Goal: Information Seeking & Learning: Check status

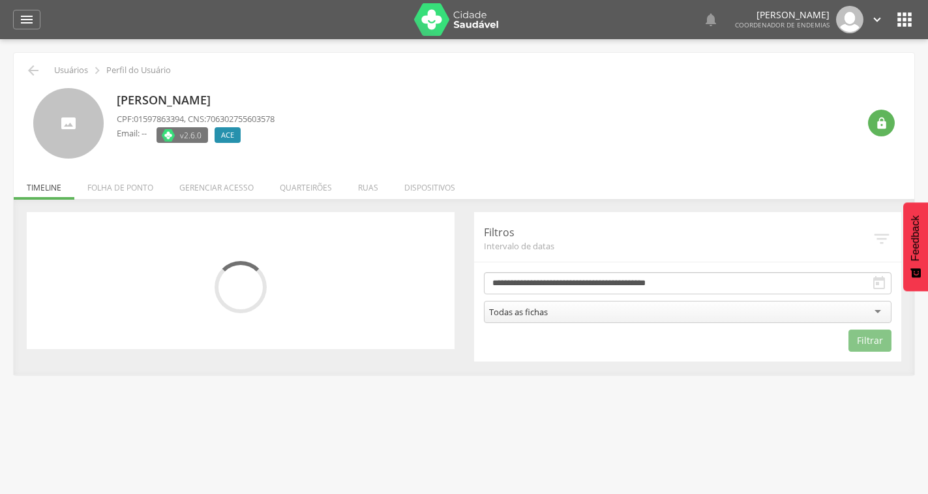
click at [144, 186] on li "Folha de ponto" at bounding box center [120, 184] width 92 height 31
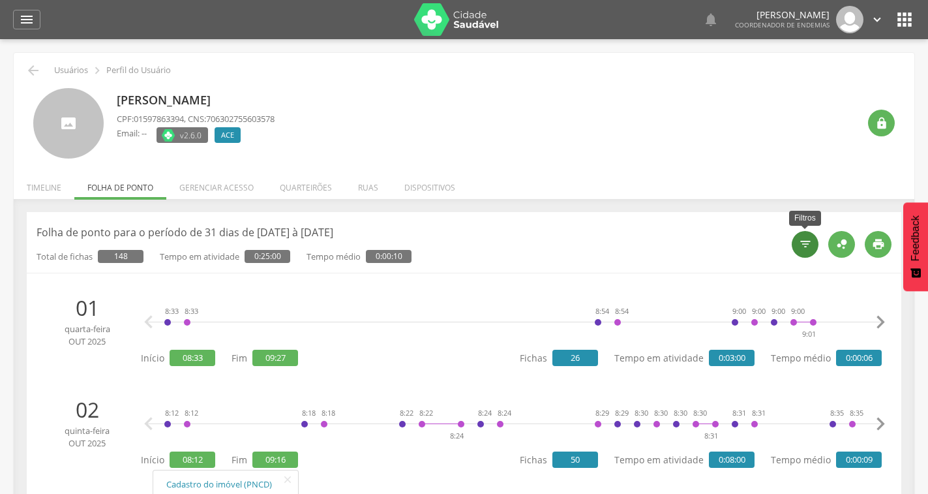
click at [817, 250] on div "" at bounding box center [805, 244] width 27 height 27
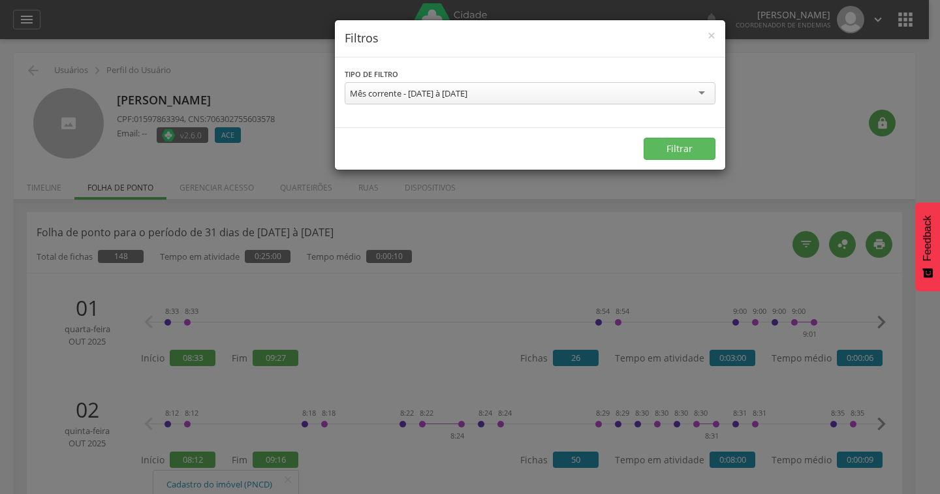
click at [467, 93] on div "Mês corrente - 01/10/2025 à 31/10/2025" at bounding box center [408, 93] width 117 height 12
click at [683, 146] on button "Filtrar" at bounding box center [679, 149] width 72 height 22
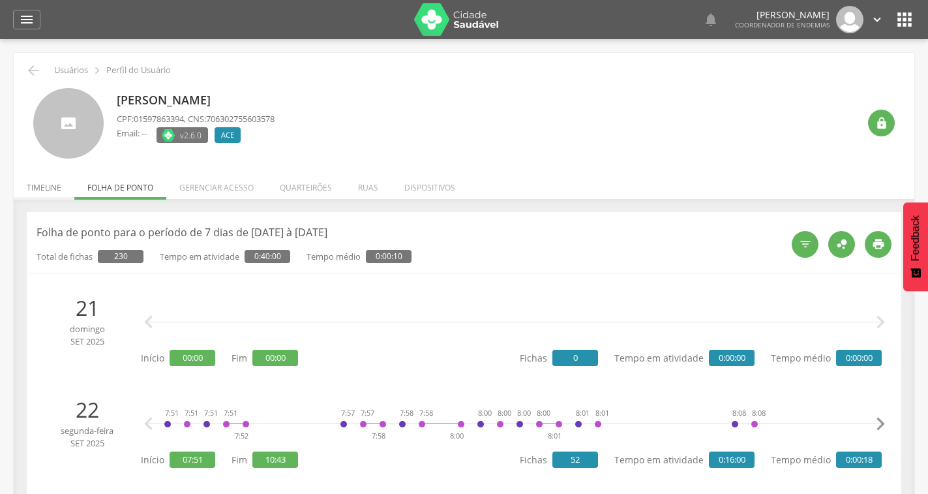
click at [51, 185] on li "Timeline" at bounding box center [44, 184] width 61 height 31
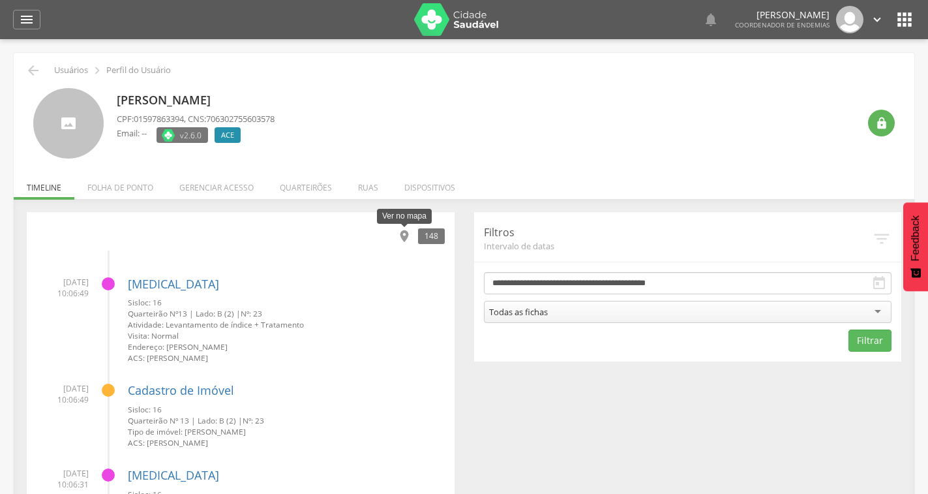
click at [404, 232] on icon "" at bounding box center [404, 236] width 14 height 14
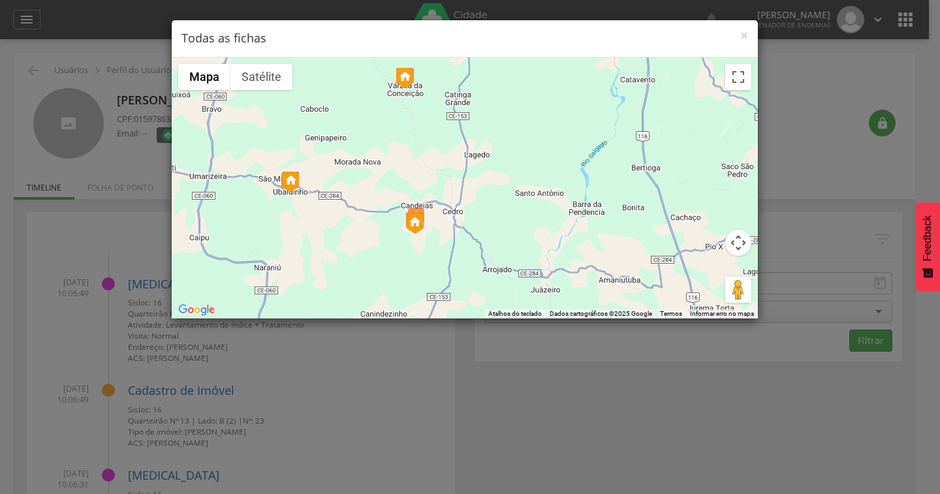
drag, startPoint x: 445, startPoint y: 267, endPoint x: 389, endPoint y: 237, distance: 63.6
click at [389, 237] on div at bounding box center [465, 187] width 586 height 261
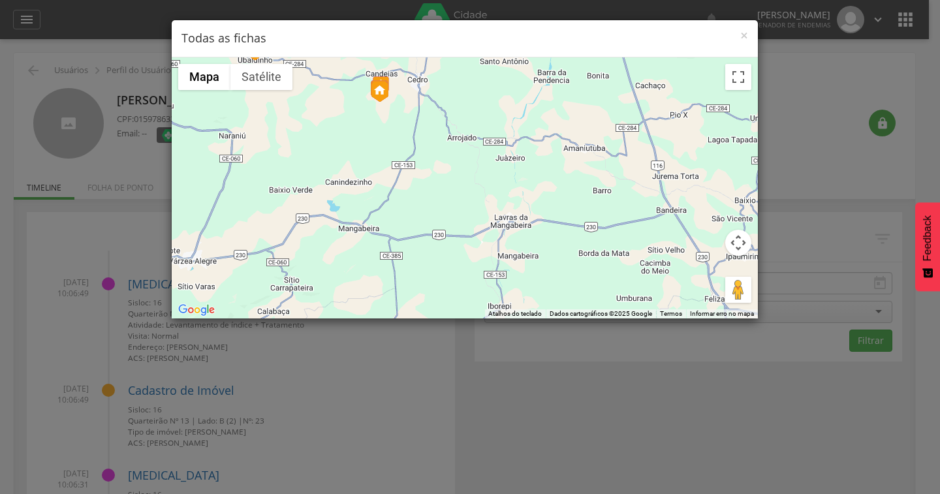
drag, startPoint x: 562, startPoint y: 281, endPoint x: 528, endPoint y: 150, distance: 135.6
click at [528, 150] on div at bounding box center [465, 187] width 586 height 261
click at [744, 38] on span "×" at bounding box center [744, 35] width 8 height 18
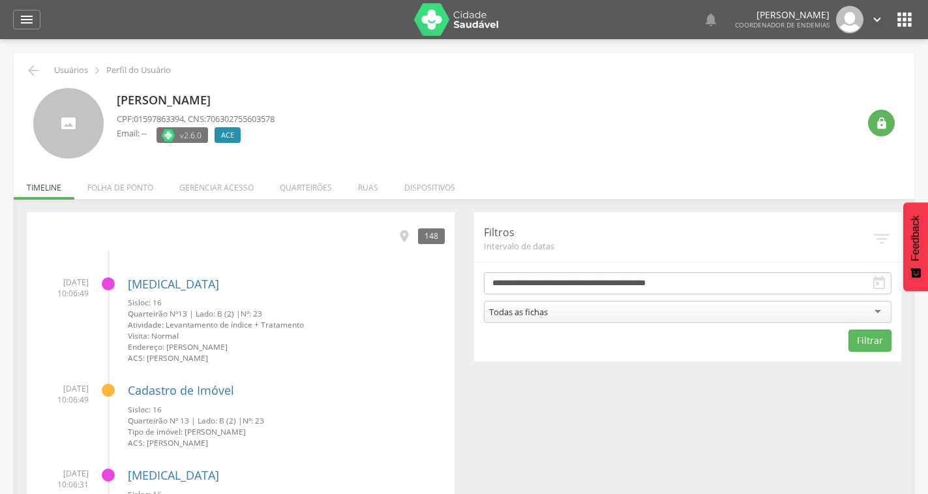
click at [867, 302] on div "Todas as fichas" at bounding box center [688, 312] width 408 height 22
click at [641, 245] on span "Intervalo de datas" at bounding box center [678, 246] width 389 height 12
click at [875, 285] on icon "" at bounding box center [880, 283] width 16 height 16
click at [879, 280] on icon "" at bounding box center [880, 283] width 16 height 16
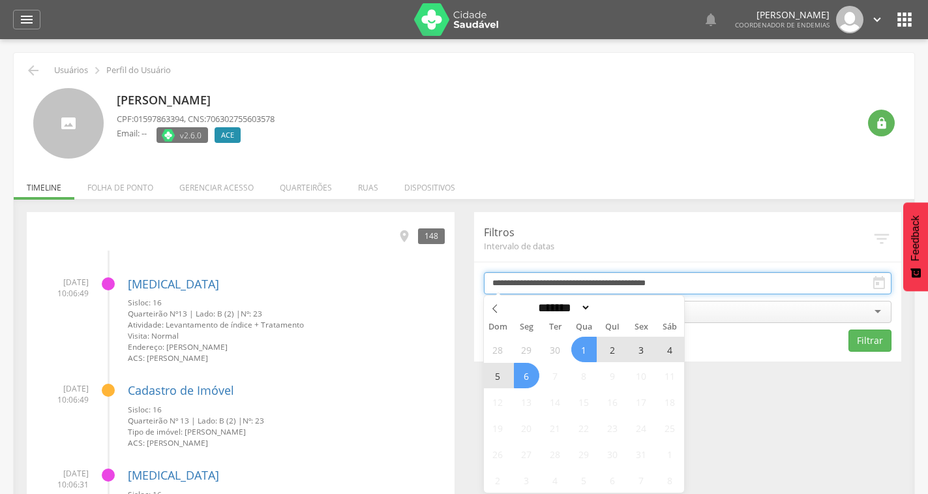
click at [791, 286] on input "**********" at bounding box center [688, 283] width 408 height 22
click at [493, 308] on icon at bounding box center [495, 308] width 9 height 9
select select "*"
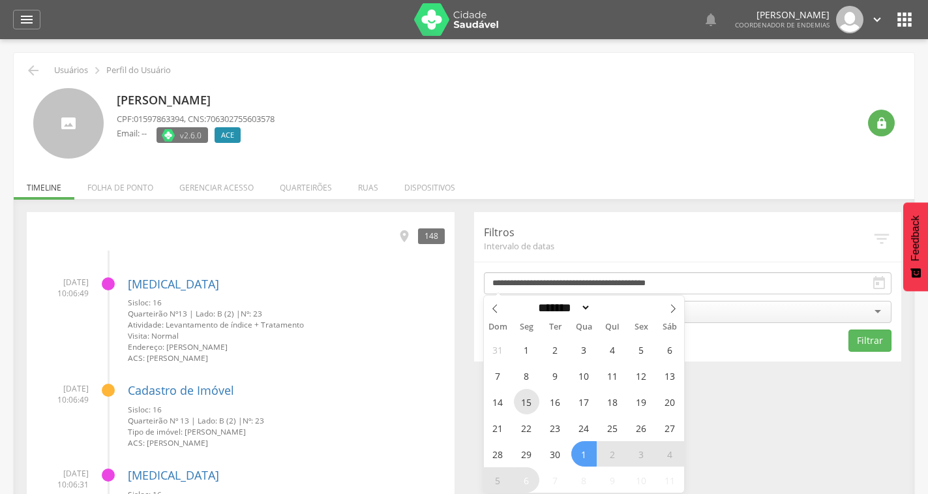
click at [524, 403] on span "15" at bounding box center [526, 401] width 25 height 25
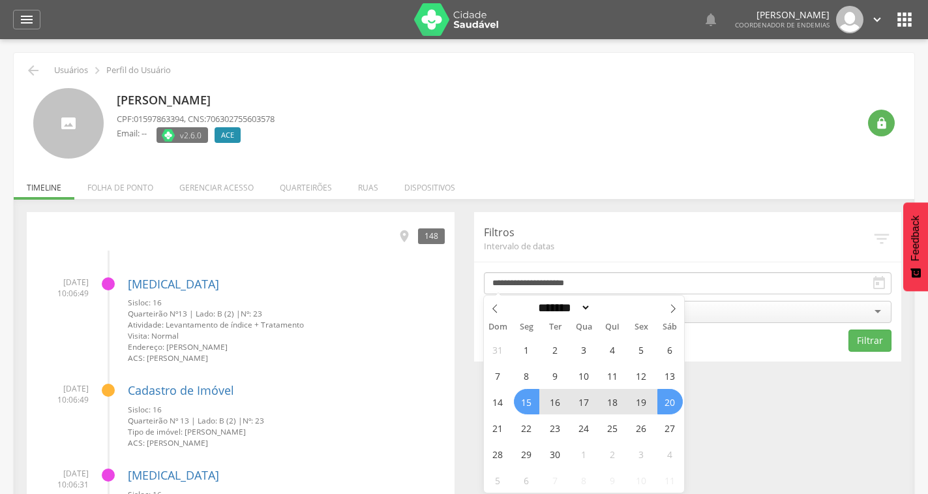
click at [673, 403] on span "20" at bounding box center [670, 401] width 25 height 25
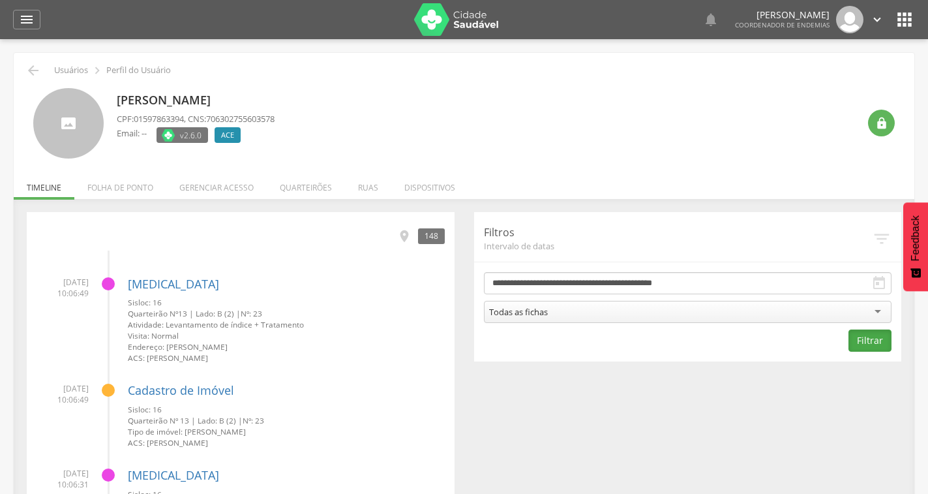
click at [878, 344] on button "Filtrar" at bounding box center [870, 340] width 43 height 22
click at [405, 238] on icon "" at bounding box center [404, 236] width 14 height 14
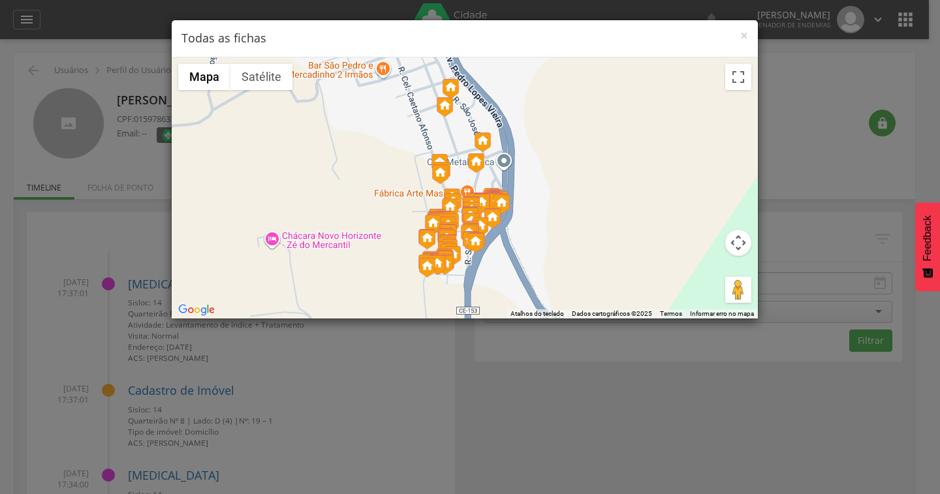
click at [740, 245] on button "Controles da câmera no mapa" at bounding box center [738, 243] width 26 height 26
click at [747, 81] on button "Ativar a visualização em tela cheia" at bounding box center [738, 77] width 26 height 26
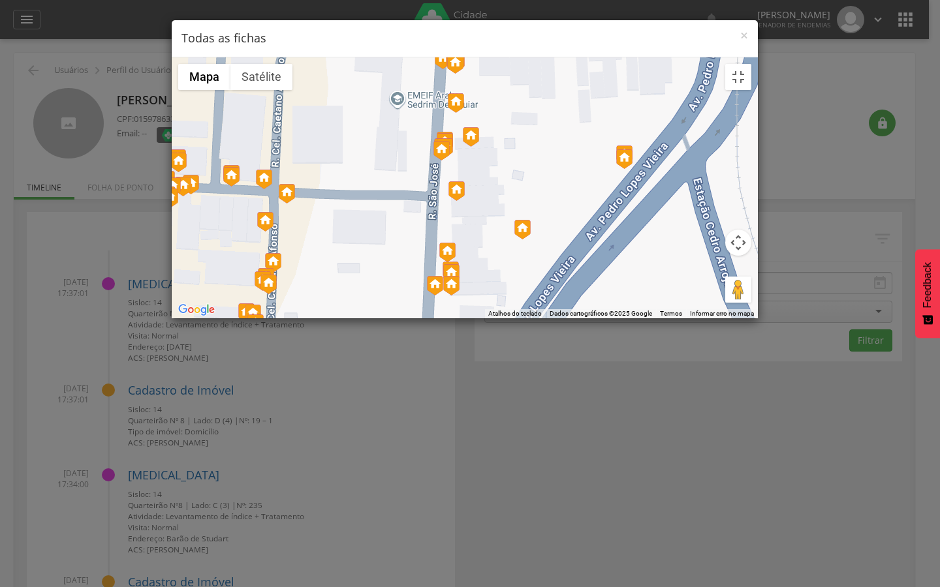
drag, startPoint x: 483, startPoint y: 343, endPoint x: 519, endPoint y: 203, distance: 144.2
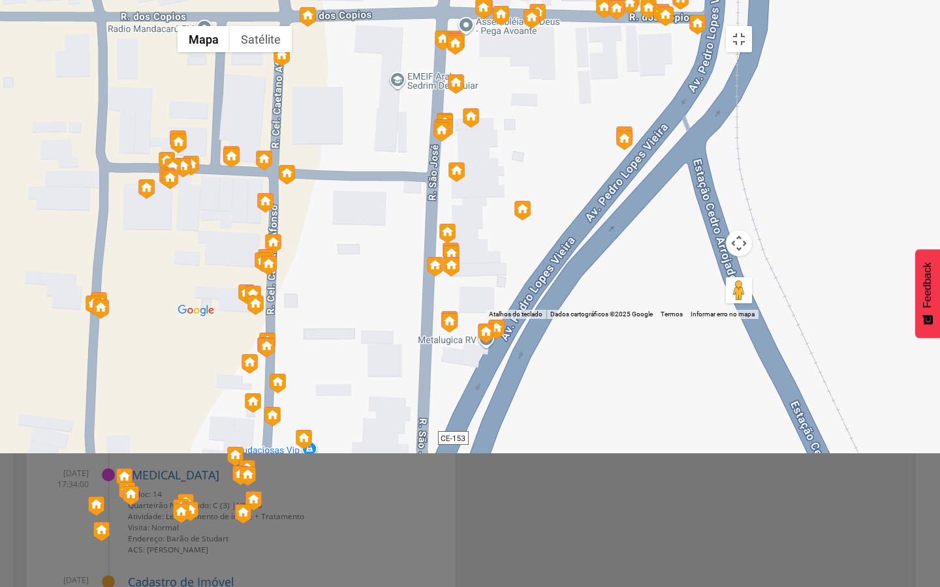
click at [519, 203] on div at bounding box center [464, 169] width 587 height 299
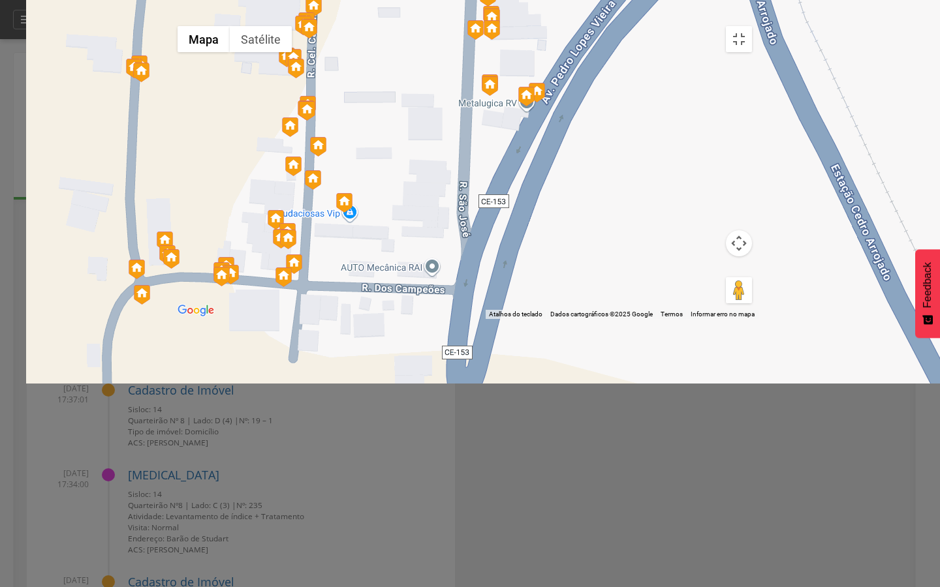
drag, startPoint x: 372, startPoint y: 469, endPoint x: 413, endPoint y: 216, distance: 256.5
click at [413, 216] on div at bounding box center [464, 169] width 587 height 299
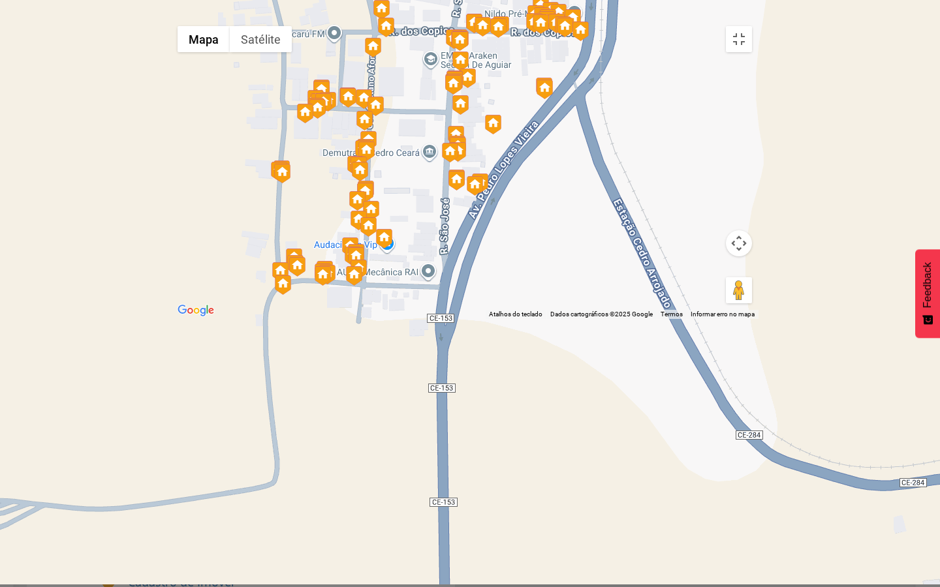
drag, startPoint x: 444, startPoint y: 148, endPoint x: 426, endPoint y: 269, distance: 122.6
click at [426, 269] on div at bounding box center [464, 169] width 587 height 299
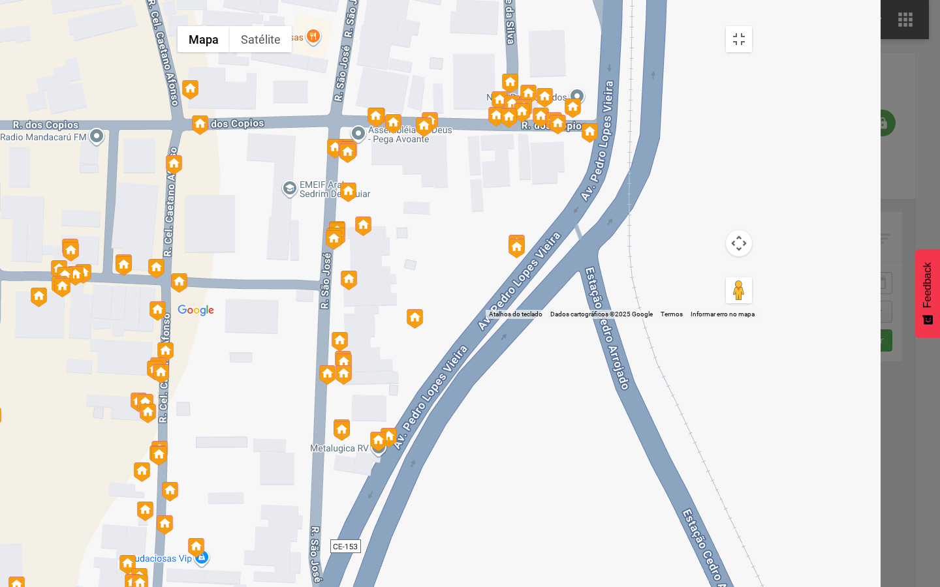
drag, startPoint x: 548, startPoint y: 189, endPoint x: 471, endPoint y: 305, distance: 138.8
click at [471, 305] on div at bounding box center [464, 169] width 587 height 299
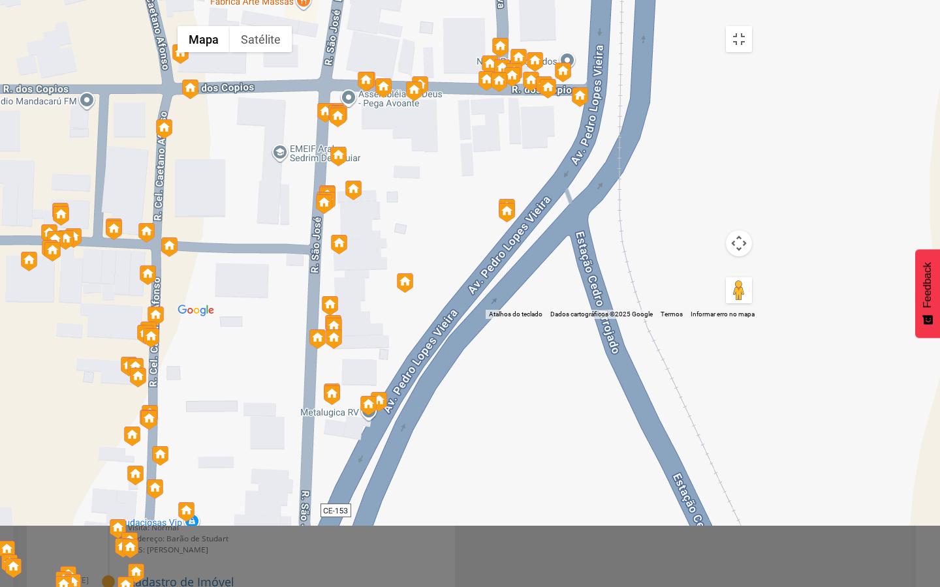
drag, startPoint x: 294, startPoint y: 432, endPoint x: 337, endPoint y: 275, distance: 162.6
click at [337, 278] on div at bounding box center [464, 169] width 587 height 299
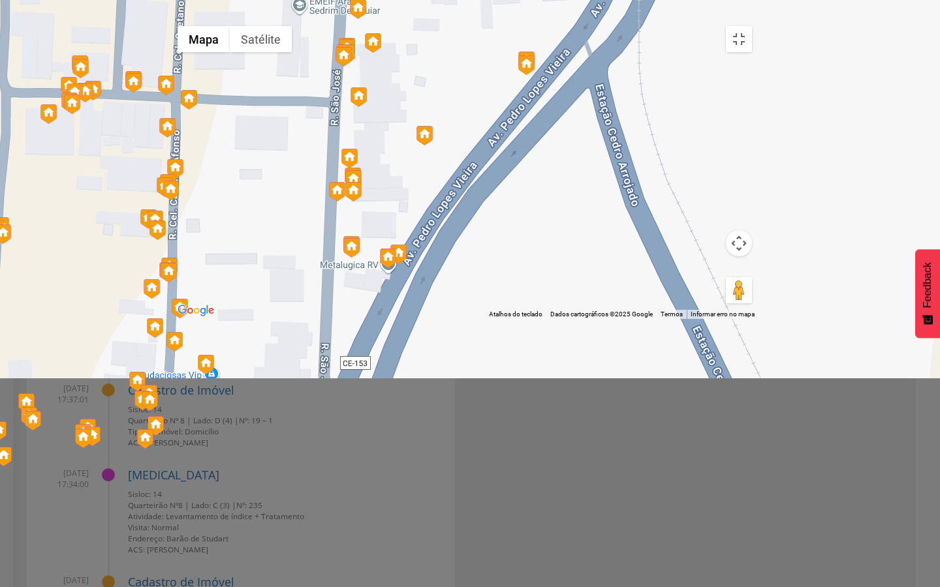
drag, startPoint x: 268, startPoint y: 300, endPoint x: 282, endPoint y: 229, distance: 72.6
click at [274, 255] on div at bounding box center [464, 169] width 587 height 299
click at [278, 241] on div at bounding box center [464, 169] width 587 height 299
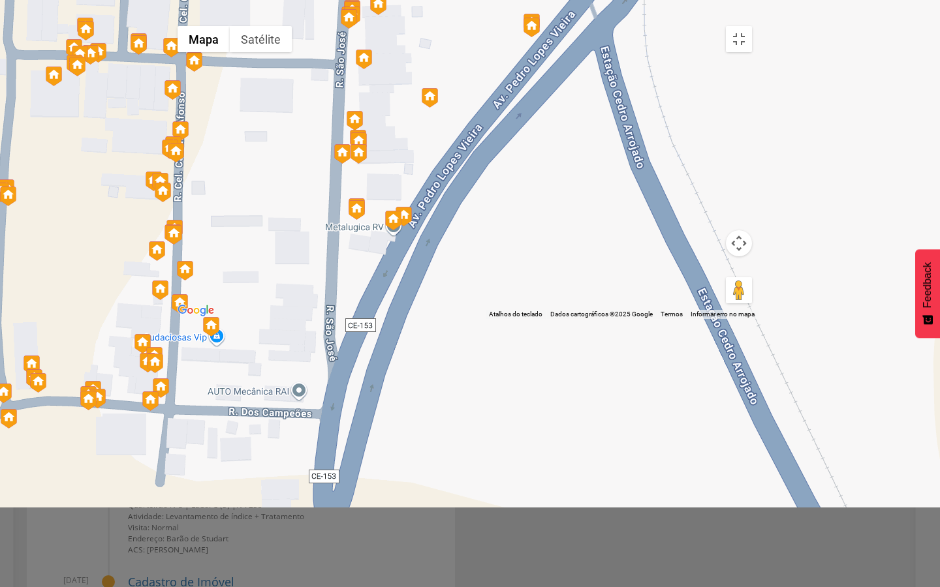
drag, startPoint x: 269, startPoint y: 425, endPoint x: 273, endPoint y: 325, distance: 99.9
click at [273, 319] on div at bounding box center [464, 169] width 587 height 299
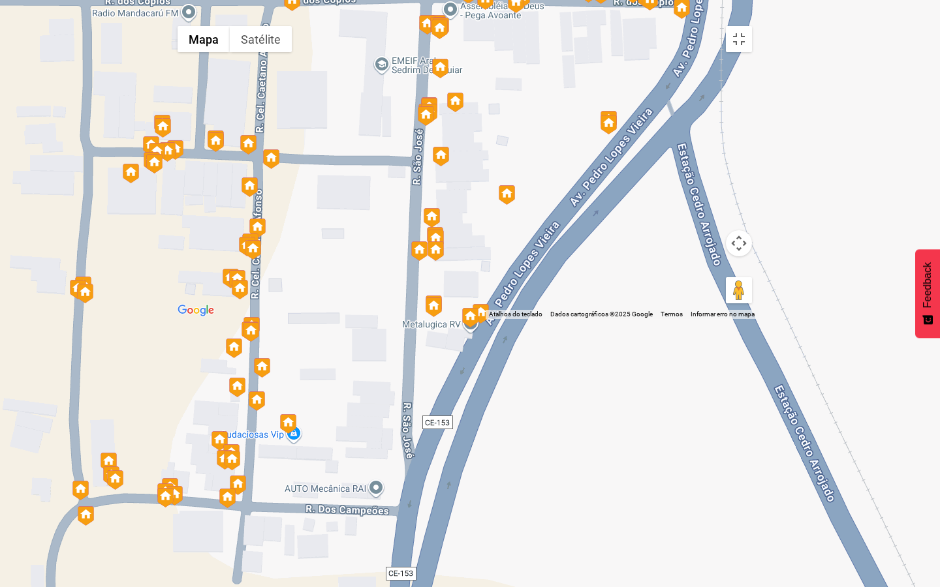
drag, startPoint x: 262, startPoint y: 224, endPoint x: 339, endPoint y: 322, distance: 124.0
click at [339, 319] on div at bounding box center [464, 169] width 587 height 299
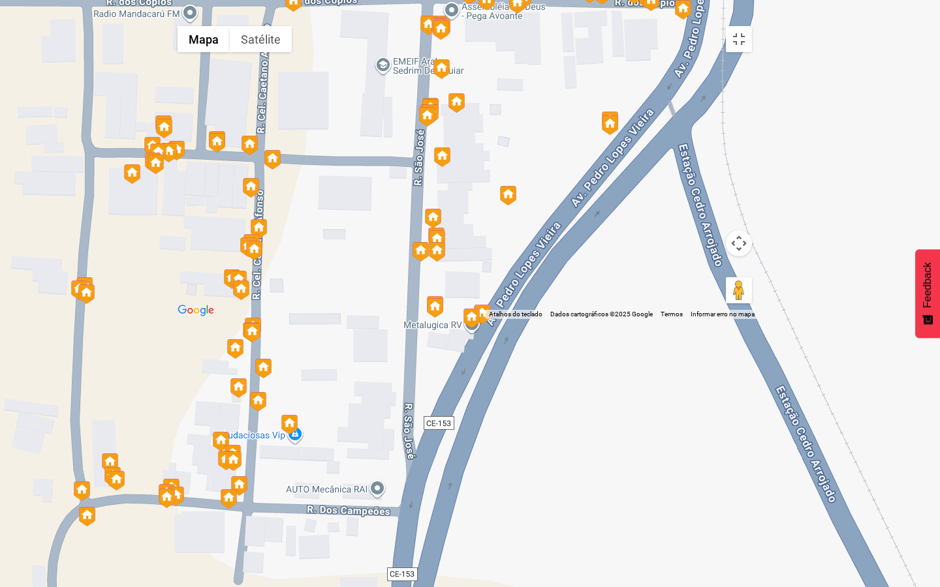
click at [277, 200] on div at bounding box center [464, 169] width 587 height 299
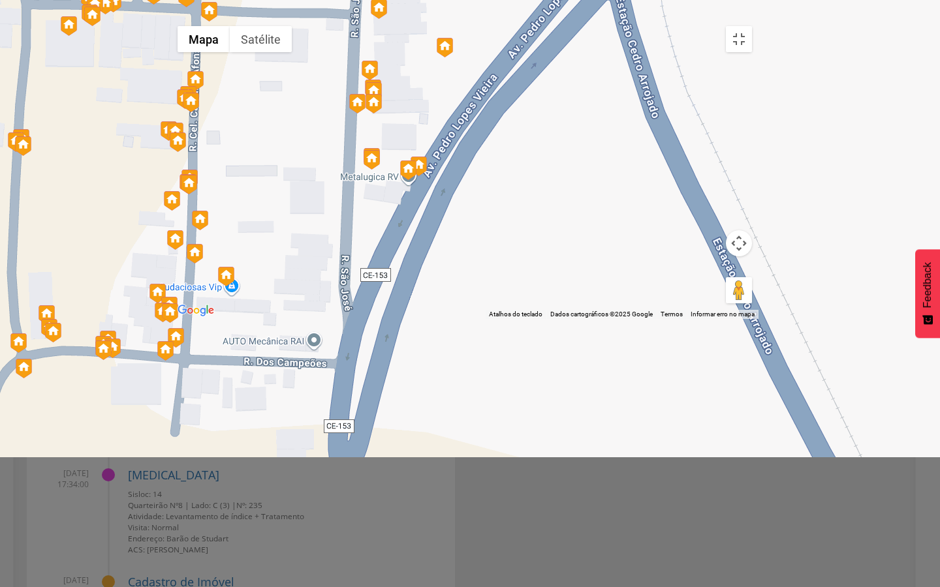
drag, startPoint x: 498, startPoint y: 350, endPoint x: 429, endPoint y: 191, distance: 173.6
click at [430, 193] on div at bounding box center [464, 169] width 587 height 299
click at [430, 192] on div at bounding box center [464, 169] width 587 height 299
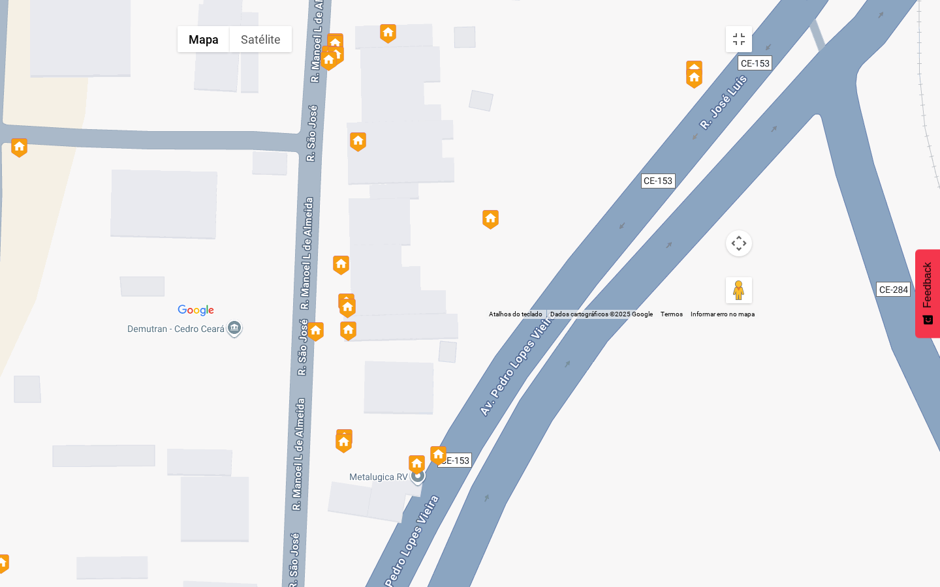
drag, startPoint x: 343, startPoint y: 109, endPoint x: 380, endPoint y: 329, distance: 223.5
click at [380, 319] on div at bounding box center [464, 169] width 587 height 299
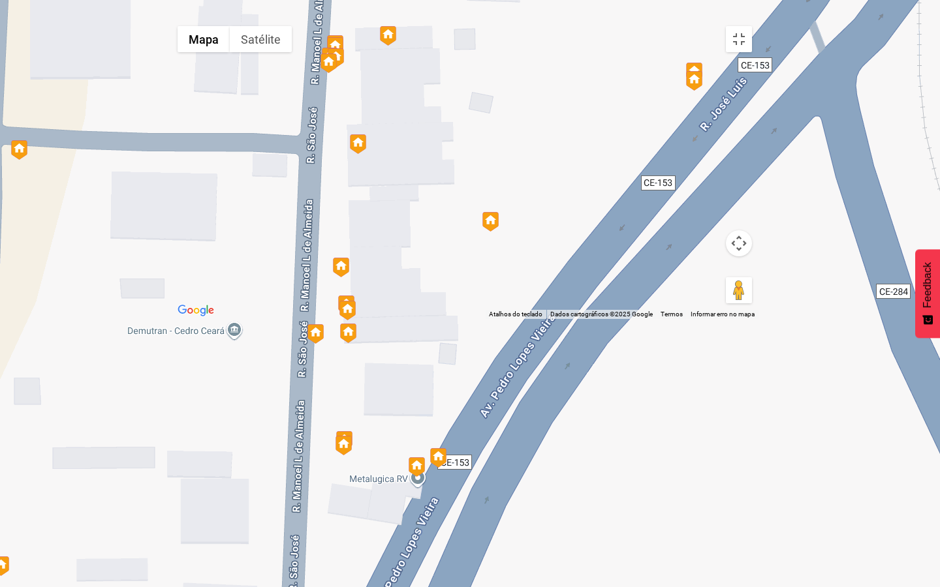
click at [337, 73] on img at bounding box center [328, 64] width 16 height 20
click at [420, 230] on div "Tipo de Imóvel: Domicílio Data da visita: 15/09/2025 Lado: A (1) Ficha da visita" at bounding box center [464, 169] width 587 height 299
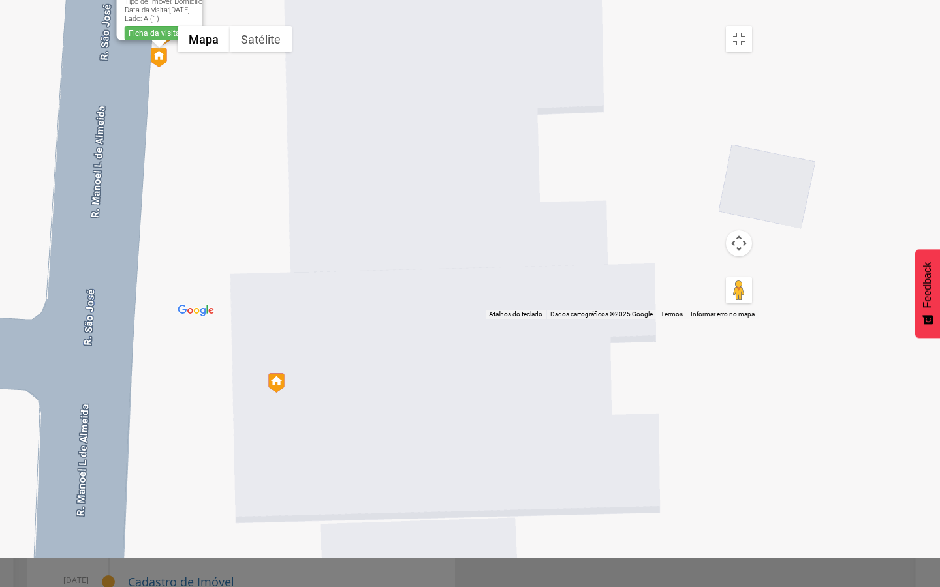
click at [352, 169] on div "Tipo de Imóvel: Domicílio Data da visita: 15/09/2025 Lado: A (1) Ficha da visita" at bounding box center [464, 169] width 587 height 299
click at [262, 215] on div "Tipo de Imóvel: Domicílio Data da visita: 15/09/2025 Lado: A (1) Ficha da visita" at bounding box center [464, 169] width 587 height 299
click at [211, 221] on div "Tipo de Imóvel: Domicílio Data da visita: 15/09/2025 Lado: A (1) Ficha da visita" at bounding box center [464, 169] width 587 height 299
click at [241, 61] on div "Tipo de Imóvel: Domicílio Data da visita: 15/09/2025 Lado: A (1) Ficha da visita" at bounding box center [464, 169] width 587 height 299
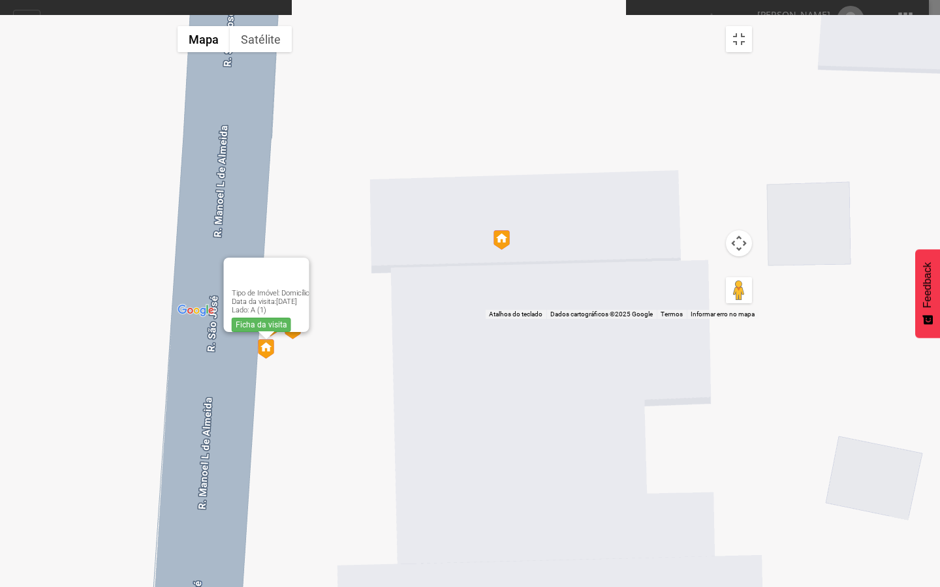
drag, startPoint x: 367, startPoint y: 168, endPoint x: 480, endPoint y: 472, distance: 324.7
click at [480, 319] on div "Tipo de Imóvel: Domicílio Data da visita: 15/09/2025 Lado: A (1) Ficha da visita" at bounding box center [464, 169] width 587 height 299
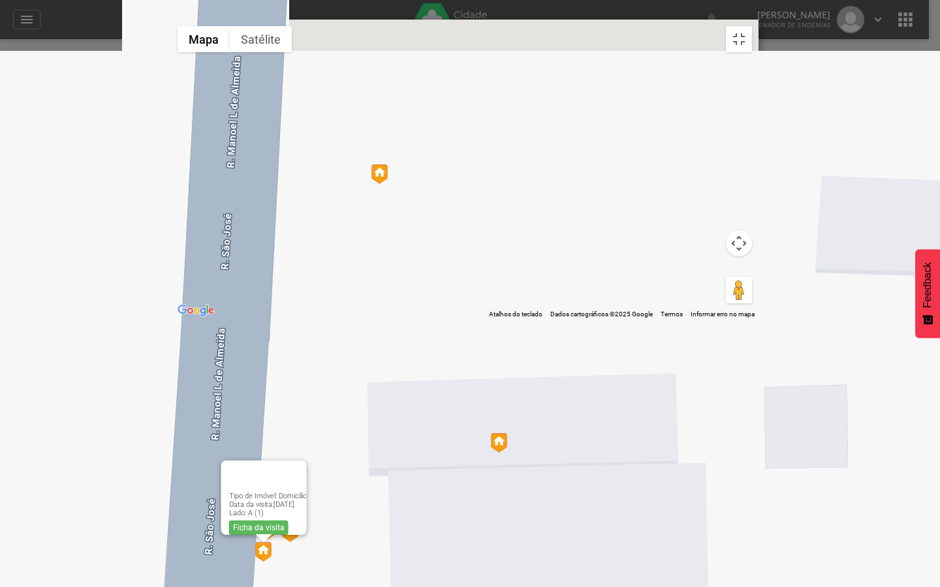
drag, startPoint x: 408, startPoint y: 208, endPoint x: 399, endPoint y: 466, distance: 258.5
click at [399, 319] on div "Tipo de Imóvel: Domicílio Data da visita: 15/09/2025 Lado: A (1) Ficha da visita" at bounding box center [464, 169] width 587 height 299
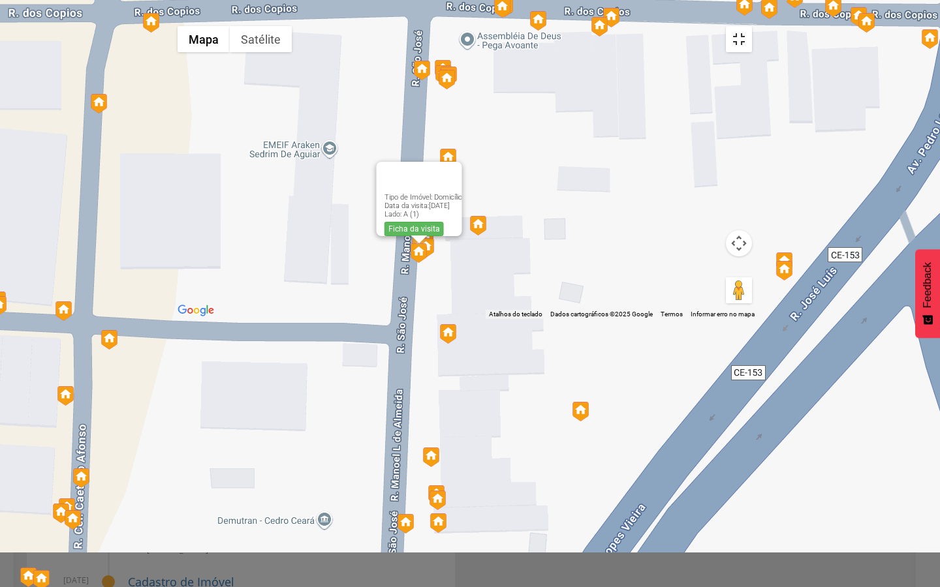
click at [752, 26] on button "Ativar a visualização em tela cheia" at bounding box center [739, 39] width 26 height 26
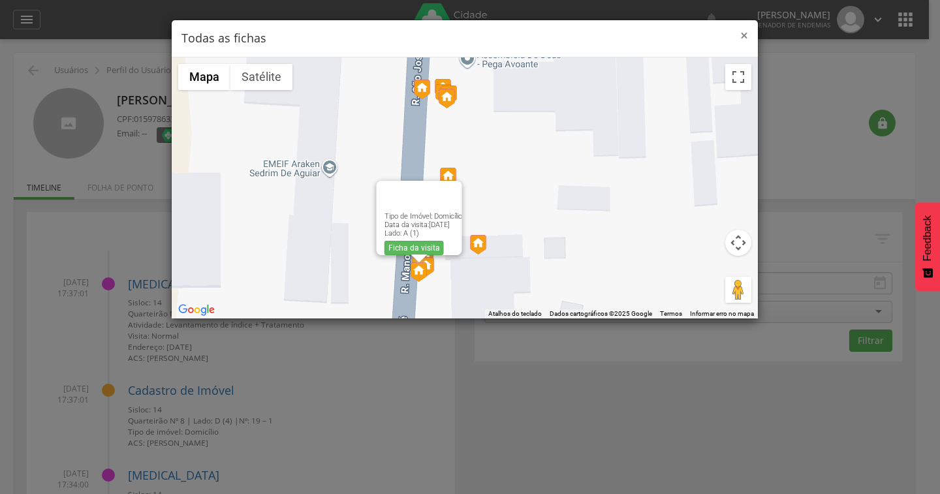
click at [741, 38] on span "×" at bounding box center [744, 35] width 8 height 18
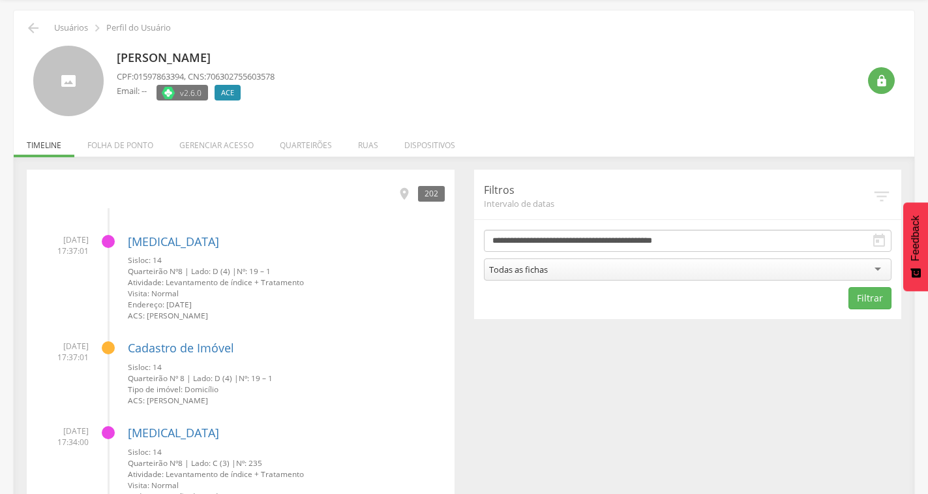
scroll to position [65, 0]
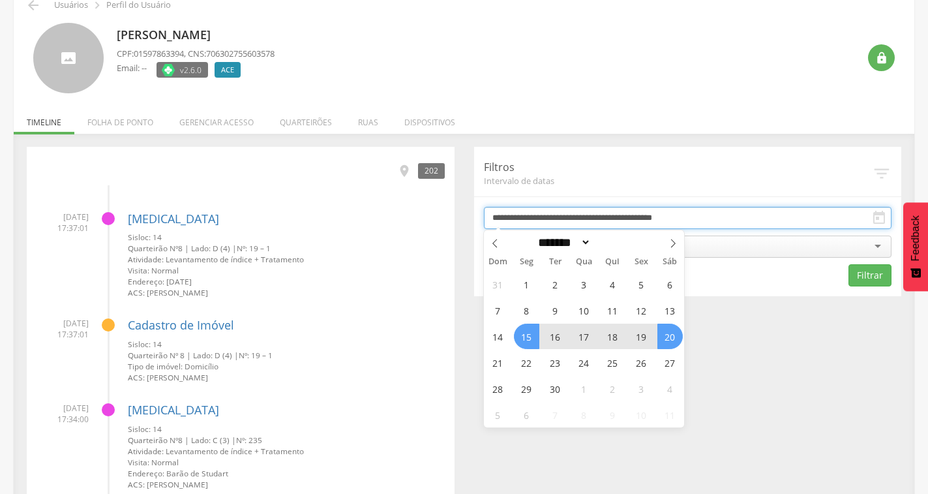
click at [615, 215] on input "**********" at bounding box center [688, 218] width 408 height 22
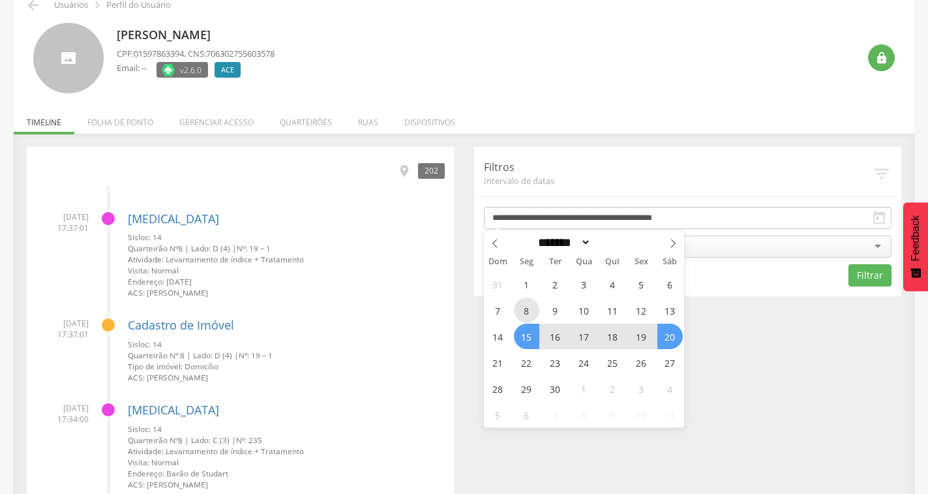
click at [521, 311] on span "8" at bounding box center [526, 310] width 25 height 25
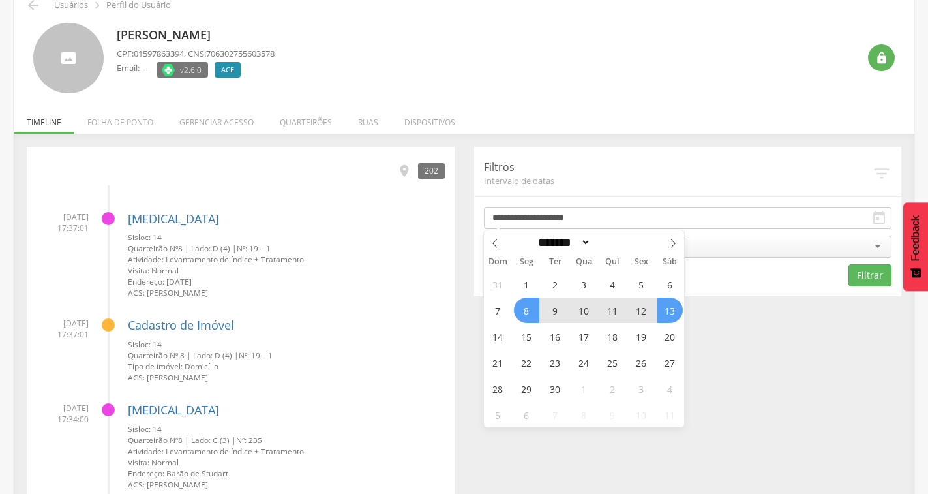
click at [673, 307] on span "13" at bounding box center [670, 310] width 25 height 25
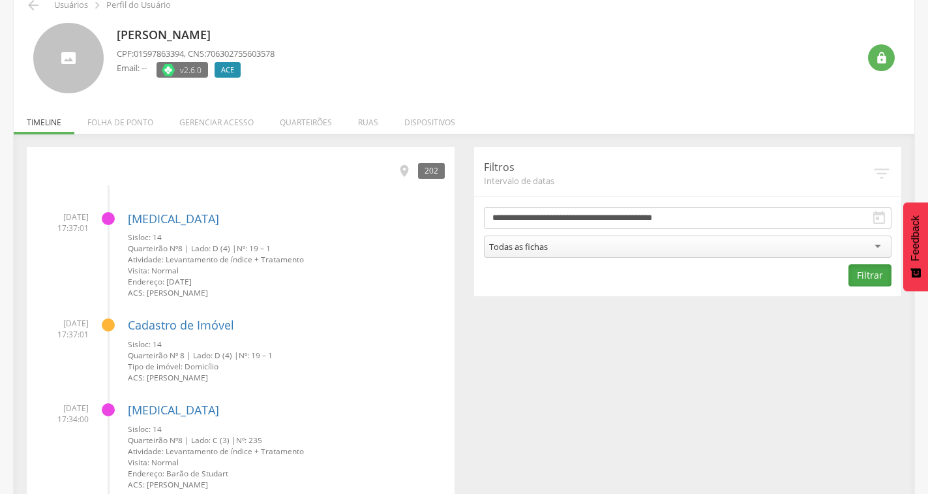
click at [877, 278] on button "Filtrar" at bounding box center [870, 275] width 43 height 22
click at [408, 174] on icon "" at bounding box center [404, 171] width 14 height 14
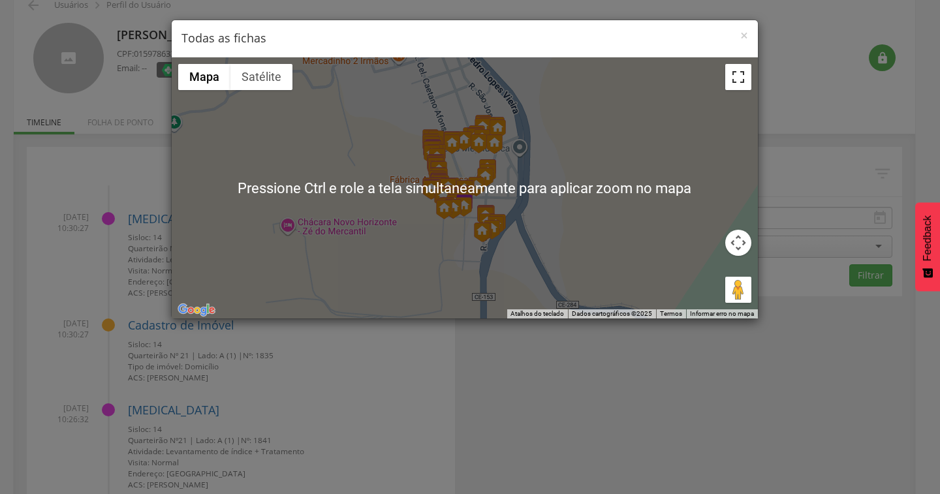
click at [742, 82] on button "Ativar a visualização em tela cheia" at bounding box center [738, 77] width 26 height 26
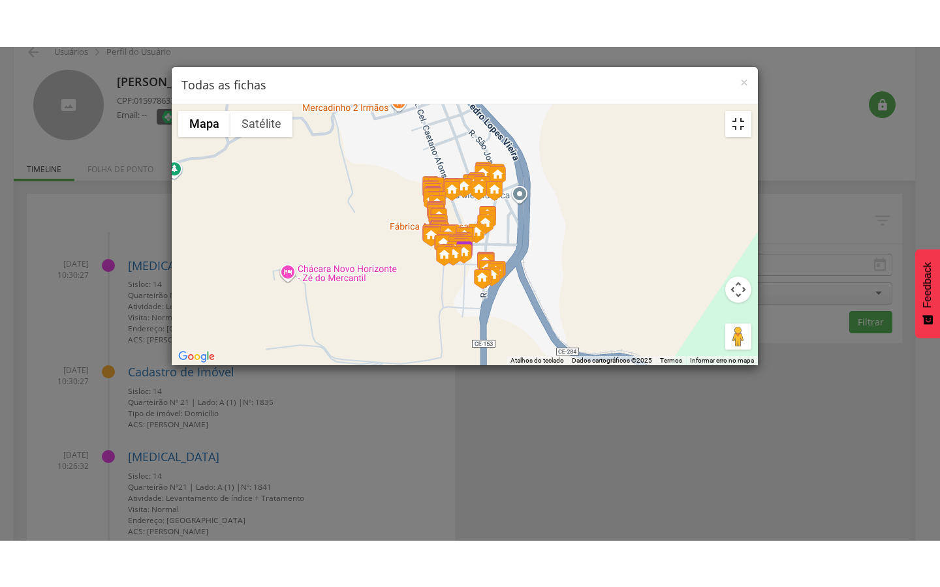
scroll to position [0, 0]
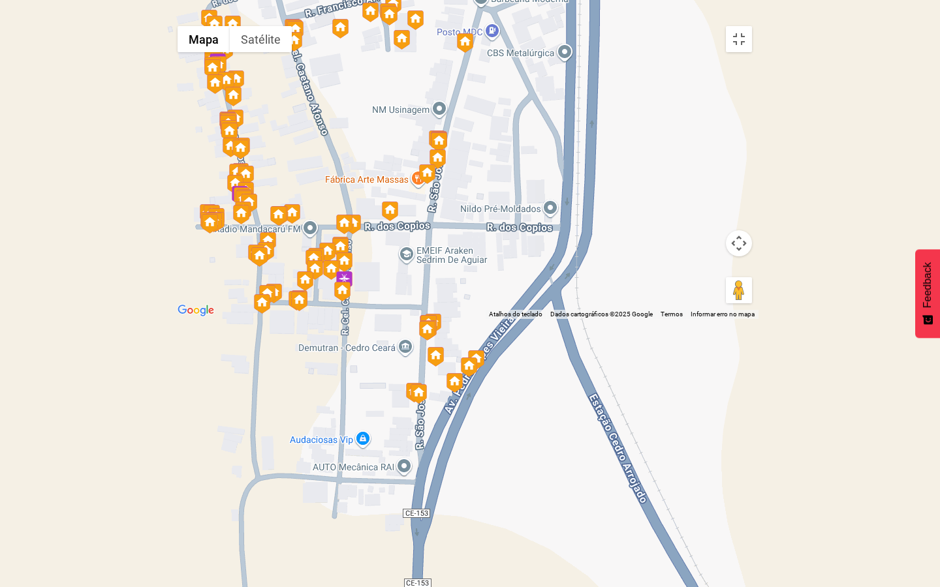
drag, startPoint x: 453, startPoint y: 278, endPoint x: 558, endPoint y: 305, distance: 109.0
click at [558, 305] on div at bounding box center [464, 169] width 587 height 299
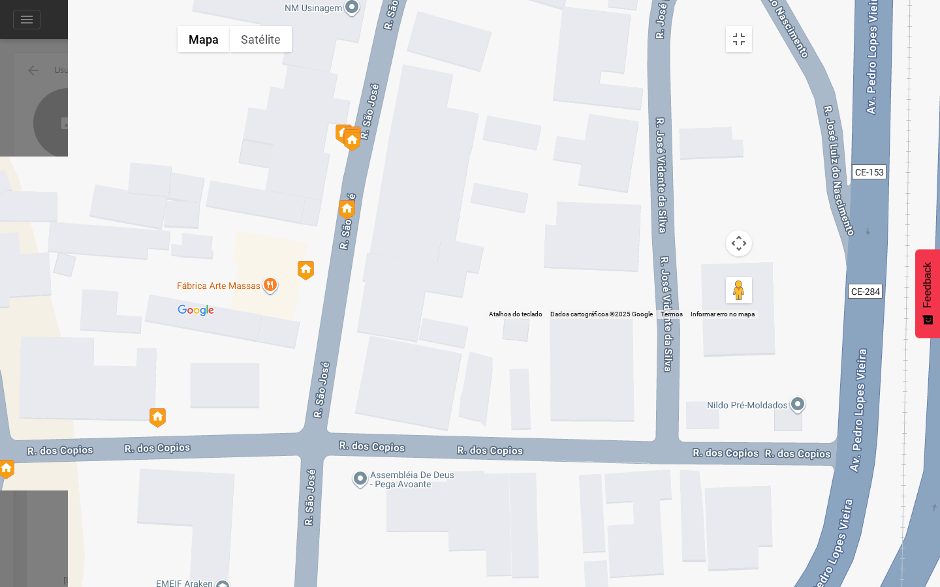
drag, startPoint x: 442, startPoint y: 258, endPoint x: 499, endPoint y: 273, distance: 58.5
click at [499, 273] on div at bounding box center [464, 169] width 587 height 299
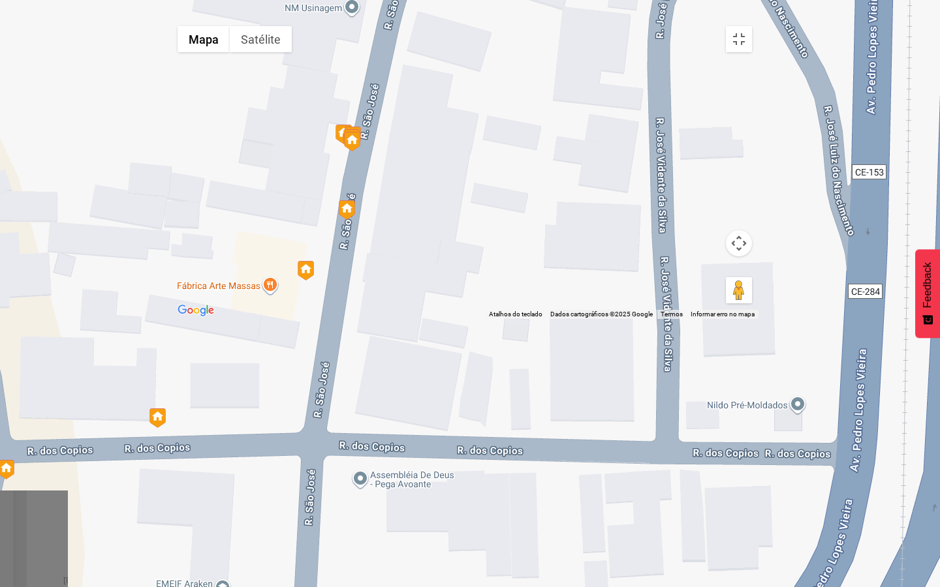
click at [356, 151] on img at bounding box center [352, 142] width 16 height 20
click at [459, 251] on div "Tipo de Imóvel: Domicílio Data da visita: 10/09/2025 Lado: A (1) Ficha da visita" at bounding box center [464, 169] width 587 height 299
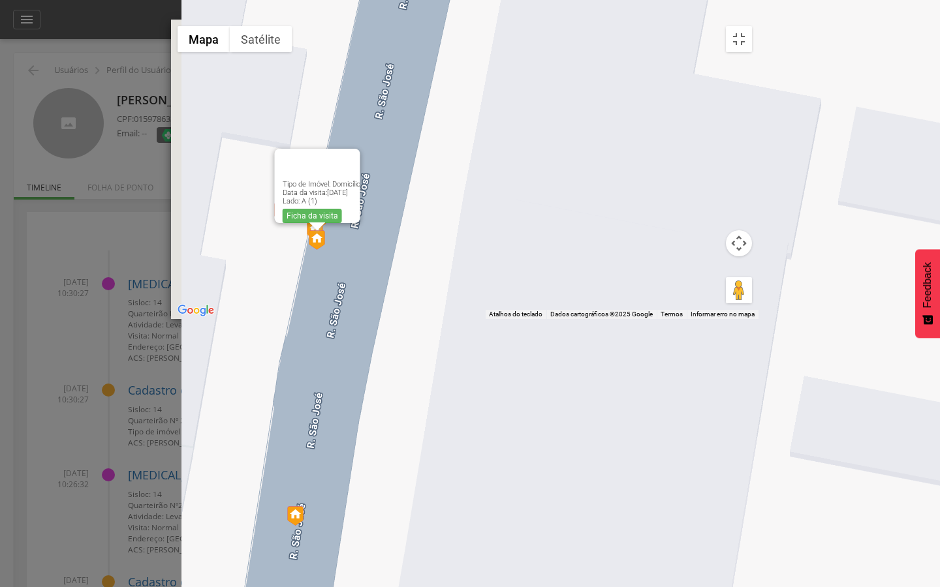
drag, startPoint x: 273, startPoint y: 226, endPoint x: 518, endPoint y: 258, distance: 247.3
click at [518, 258] on div "Tipo de Imóvel: Domicílio Data da visita: 10/09/2025 Lado: A (1) Ficha da visita" at bounding box center [464, 169] width 587 height 299
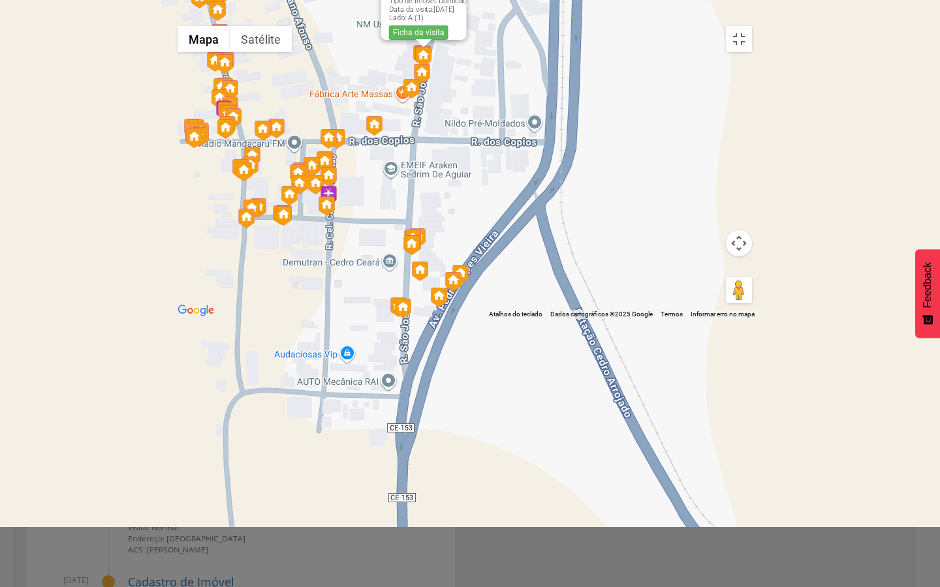
drag, startPoint x: 532, startPoint y: 427, endPoint x: 455, endPoint y: 311, distance: 139.3
click at [455, 311] on div "Tipo de Imóvel: Domicílio Data da visita: 10/09/2025 Lado: A (1) Ficha da visita" at bounding box center [464, 169] width 587 height 299
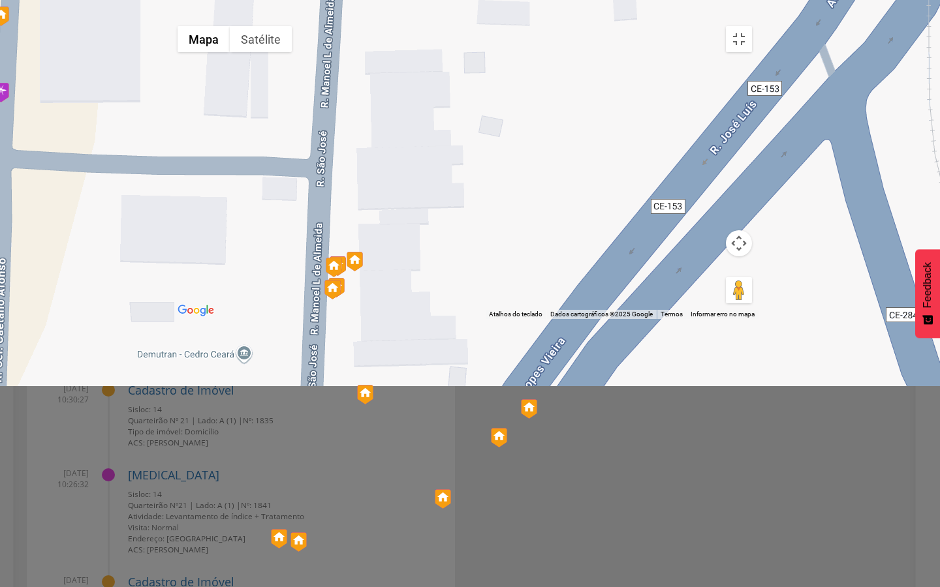
drag, startPoint x: 435, startPoint y: 405, endPoint x: 470, endPoint y: 210, distance: 198.4
click at [470, 210] on div "Tipo de Imóvel: Domicílio Data da visita: 10/09/2025 Lado: A (1) Ficha da visita" at bounding box center [464, 169] width 587 height 299
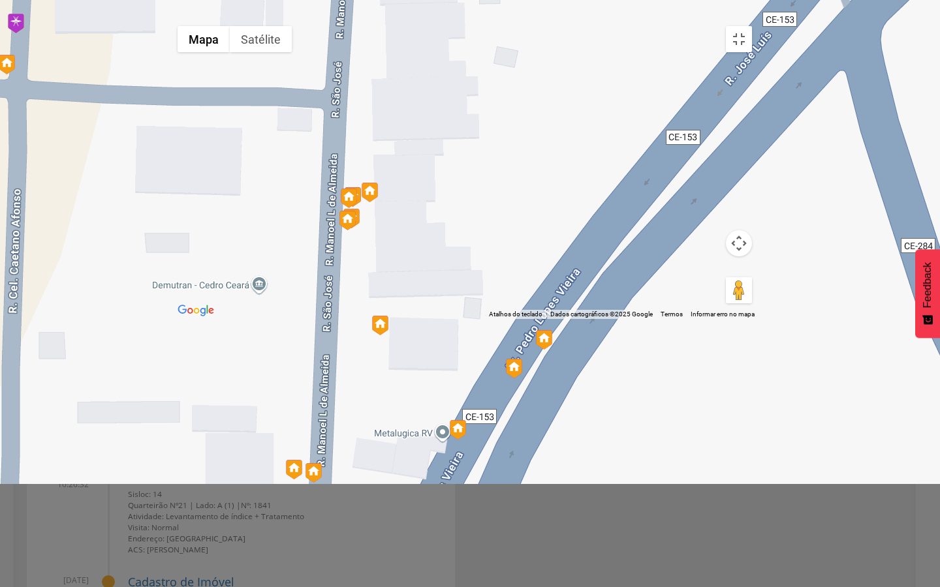
click at [356, 230] on img at bounding box center [347, 221] width 16 height 20
click at [359, 204] on link "Ficha da visita" at bounding box center [342, 196] width 59 height 14
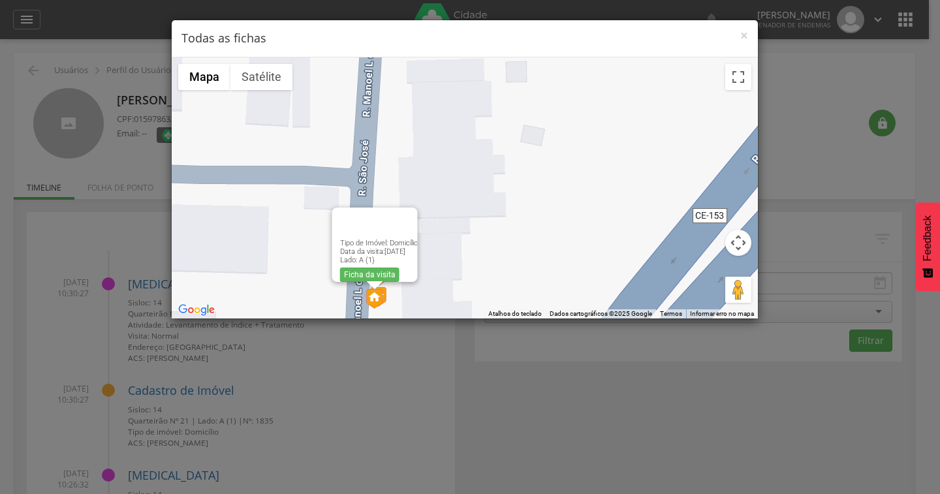
drag, startPoint x: 530, startPoint y: 125, endPoint x: 558, endPoint y: 189, distance: 69.8
click at [558, 189] on div "Tipo de Imóvel: Domicílio Data da visita: 10/09/2025 Lado: A (1) Ficha da visit…" at bounding box center [465, 187] width 586 height 261
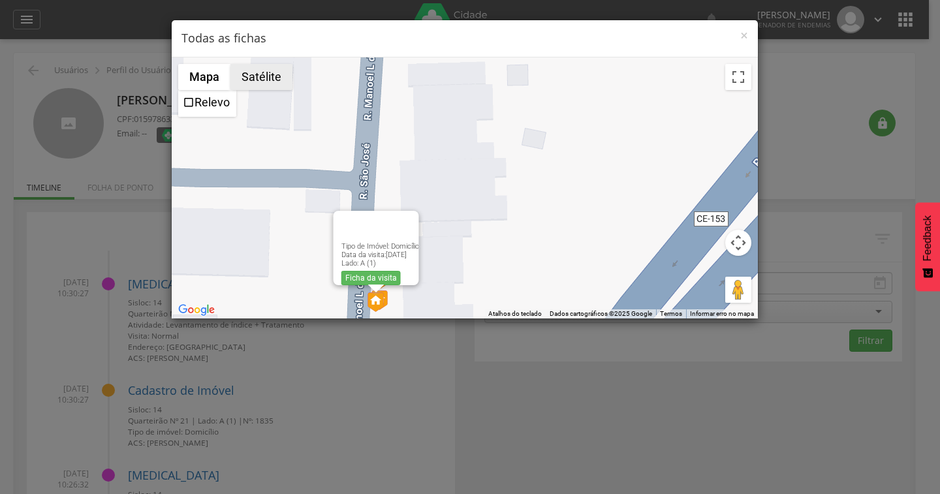
click at [262, 77] on button "Satélite" at bounding box center [261, 77] width 62 height 26
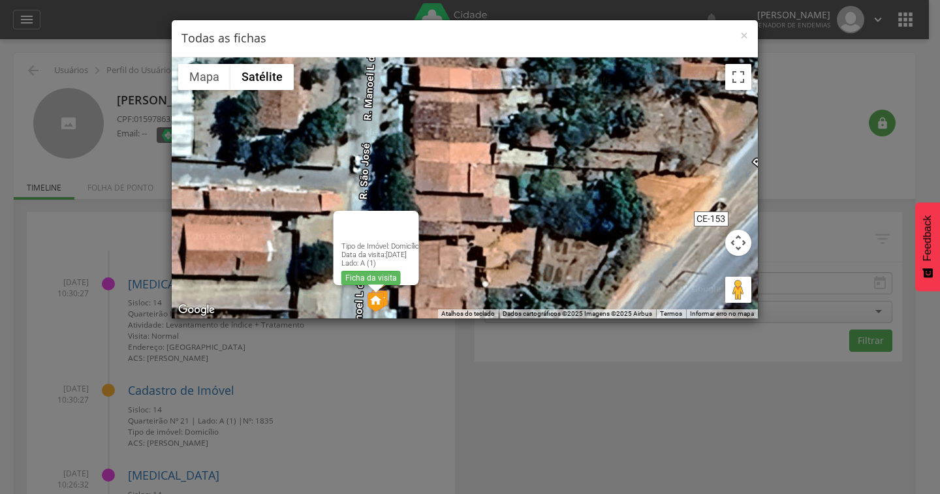
click at [523, 183] on div "Tipo de Imóvel: Domicílio Data da visita: 10/09/2025 Lado: A (1) Ficha da visit…" at bounding box center [465, 187] width 586 height 261
click at [739, 73] on button "Ativar a visualização em tela cheia" at bounding box center [738, 77] width 26 height 26
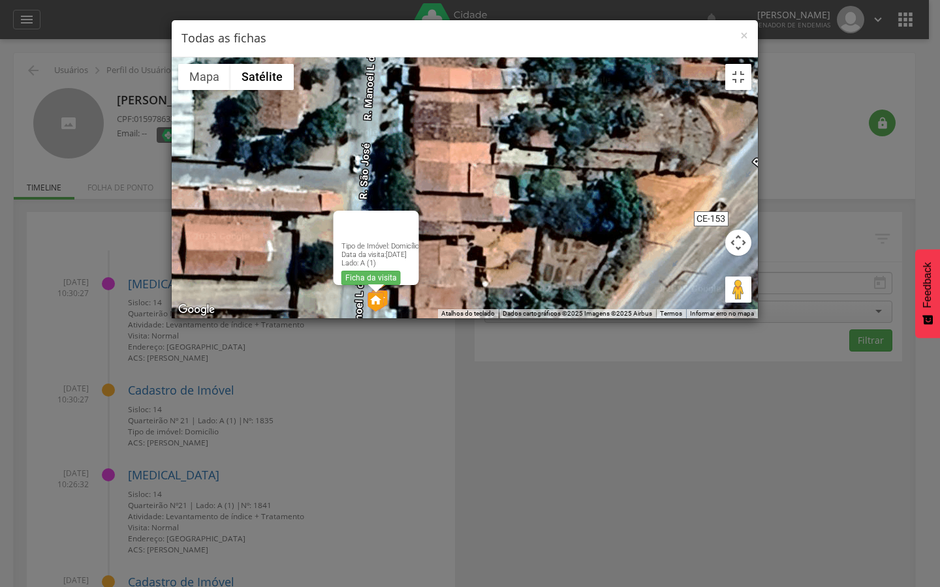
drag, startPoint x: 399, startPoint y: 249, endPoint x: 458, endPoint y: 189, distance: 84.0
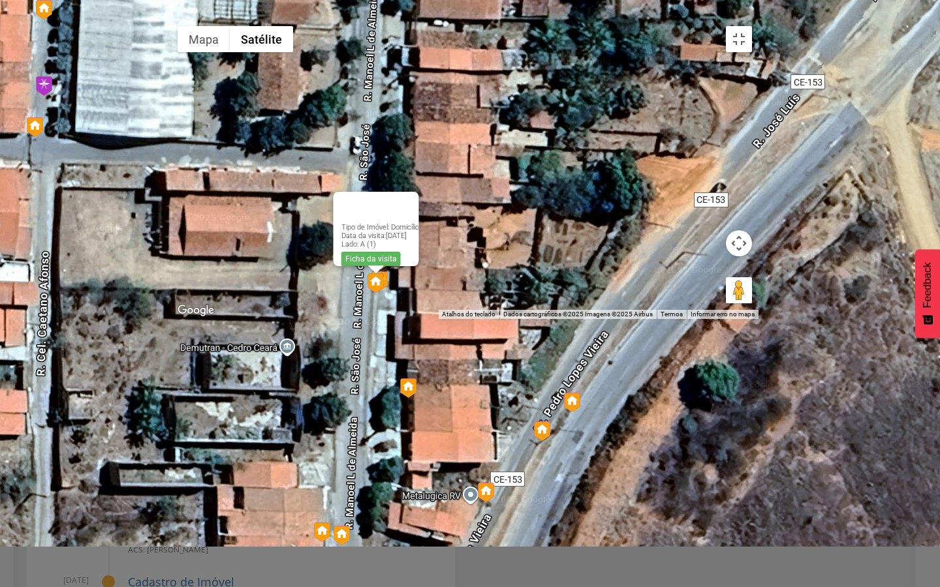
click at [458, 189] on div "Tipo de Imóvel: Domicílio Data da visita: 10/09/2025 Lado: A (1) Ficha da visit…" at bounding box center [464, 169] width 587 height 299
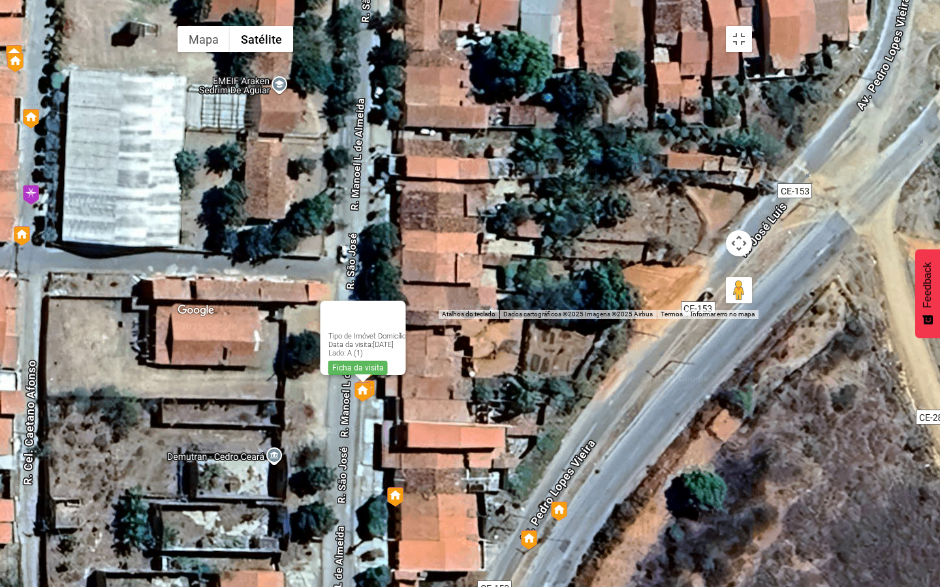
drag, startPoint x: 483, startPoint y: 446, endPoint x: 470, endPoint y: 555, distance: 110.5
click at [470, 319] on div "Tipo de Imóvel: Domicílio Data da visita: 10/09/2025 Lado: A (1) Ficha da visit…" at bounding box center [464, 169] width 587 height 299
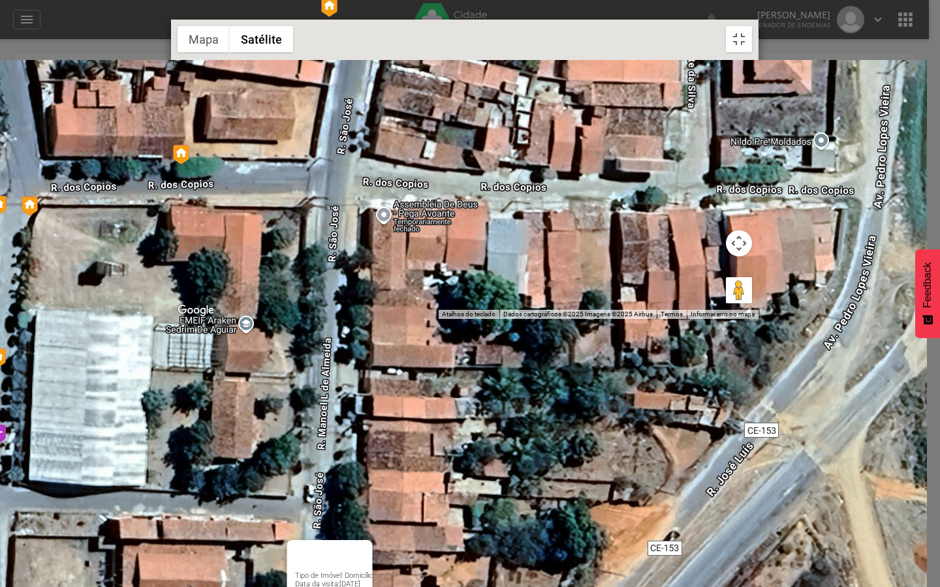
drag, startPoint x: 512, startPoint y: 254, endPoint x: 472, endPoint y: 539, distance: 287.9
click at [472, 319] on div "Tipo de Imóvel: Domicílio Data da visita: 10/09/2025 Lado: A (1) Ficha da visit…" at bounding box center [464, 169] width 587 height 299
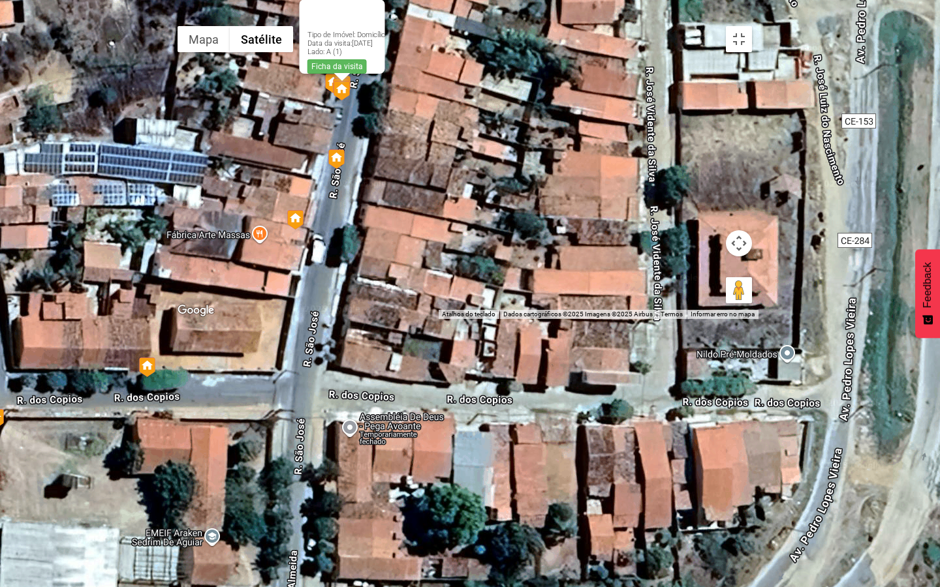
drag, startPoint x: 487, startPoint y: 348, endPoint x: 464, endPoint y: 508, distance: 162.1
click at [464, 319] on div "Tipo de Imóvel: Domicílio Data da visita: 10/09/2025 Lado: A (1) Ficha da visit…" at bounding box center [464, 169] width 587 height 299
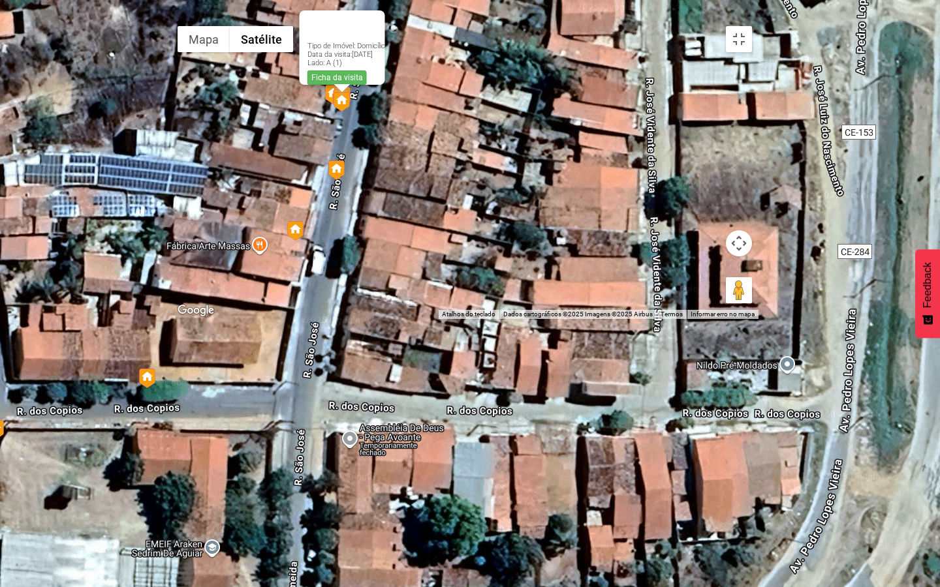
click at [335, 104] on img at bounding box center [333, 95] width 16 height 20
click at [327, 85] on link "Ficha da visita" at bounding box center [336, 77] width 59 height 14
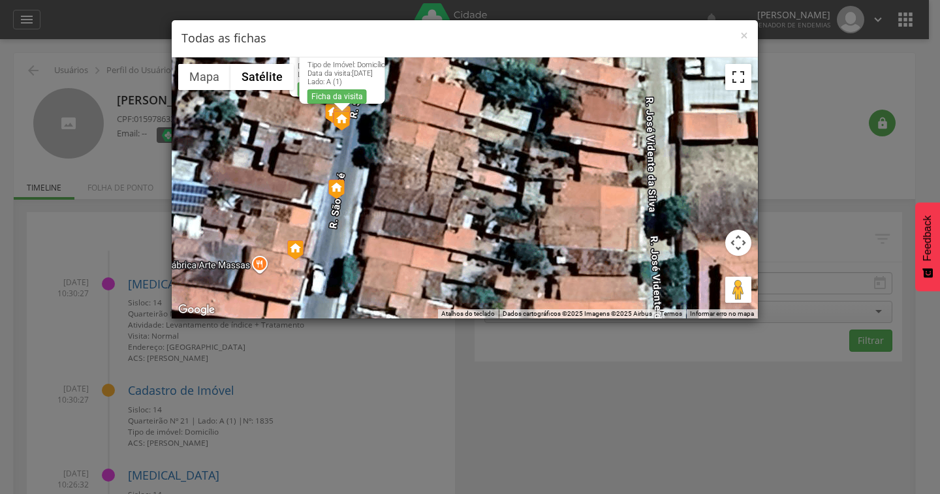
click at [737, 76] on button "Ativar a visualização em tela cheia" at bounding box center [738, 77] width 26 height 26
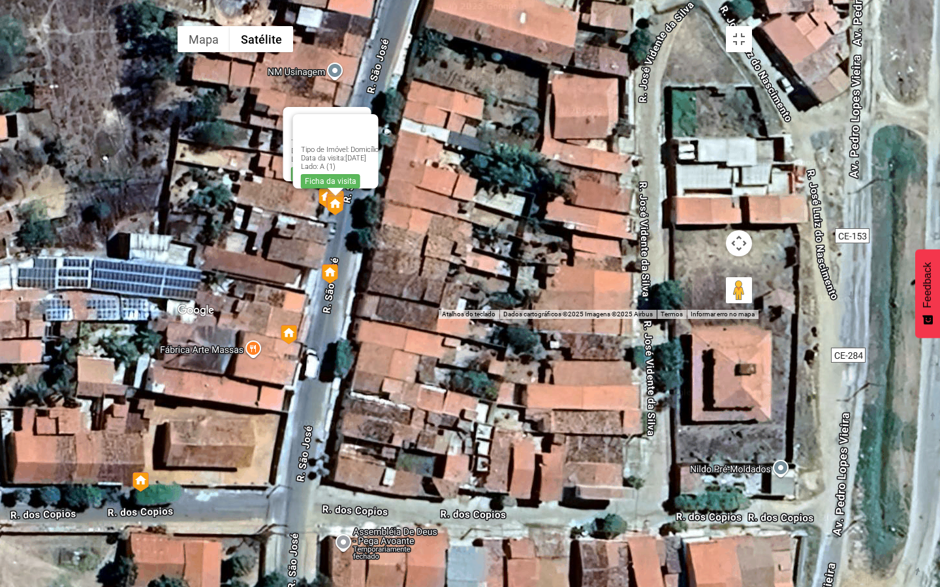
drag, startPoint x: 375, startPoint y: 260, endPoint x: 368, endPoint y: 365, distance: 105.2
click at [368, 319] on div "Tipo de Imóvel: Domicílio Data da visita: 10/09/2025 Lado: A (1) Ficha da visit…" at bounding box center [464, 169] width 587 height 299
click at [349, 319] on div "Tipo de Imóvel: Domicílio Data da visita: 10/09/2025 Lado: A (1) Ficha da visit…" at bounding box center [464, 169] width 587 height 299
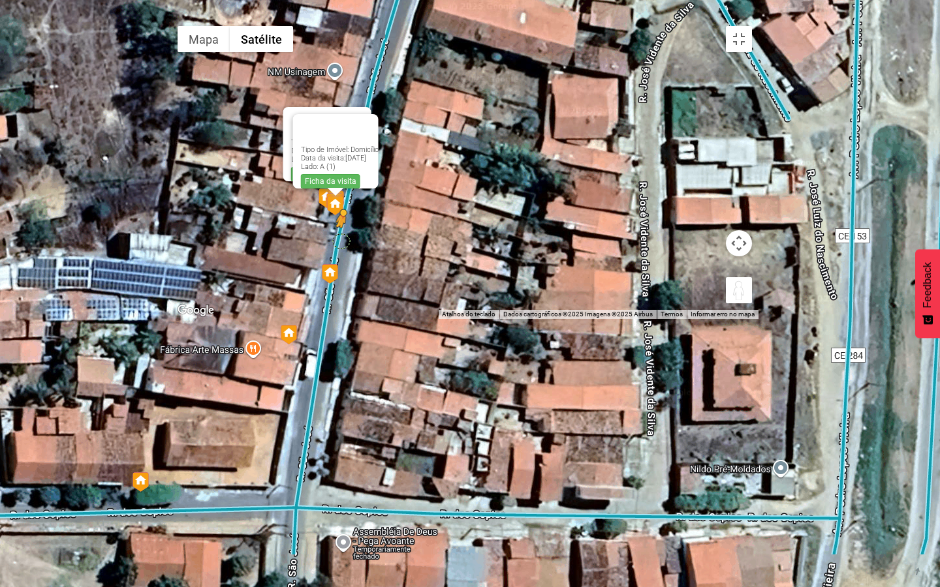
drag, startPoint x: 919, startPoint y: 561, endPoint x: 345, endPoint y: 365, distance: 606.6
click at [345, 319] on div "Pressione as teclas Alt + Enter para ativar o recurso de arrastar com o teclado…" at bounding box center [464, 169] width 587 height 299
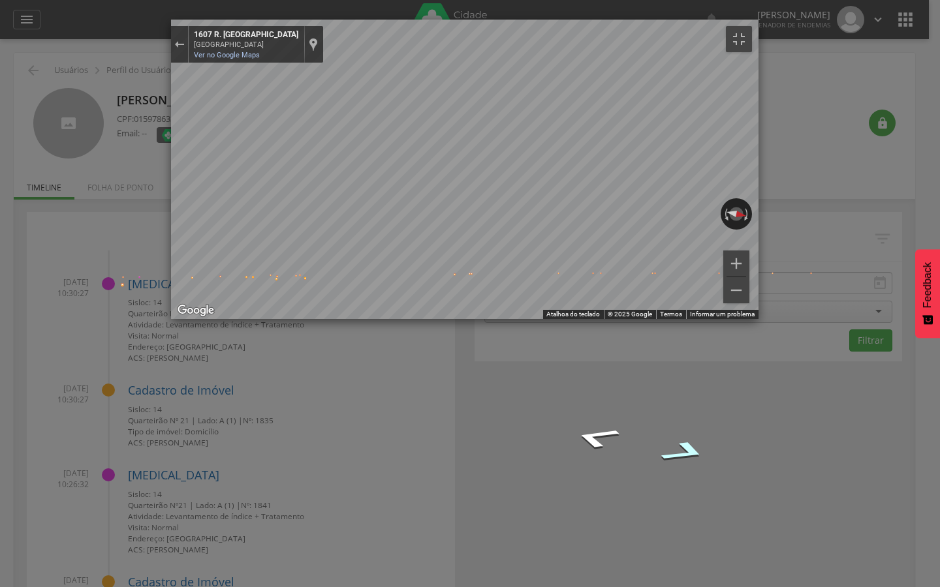
click at [509, 319] on div "Mapa" at bounding box center [464, 169] width 587 height 299
click at [513, 319] on div "Mapa" at bounding box center [464, 169] width 587 height 299
click at [516, 319] on div "Mapa" at bounding box center [464, 169] width 587 height 299
click at [309, 37] on div "Exibir localização no mapa" at bounding box center [313, 44] width 9 height 14
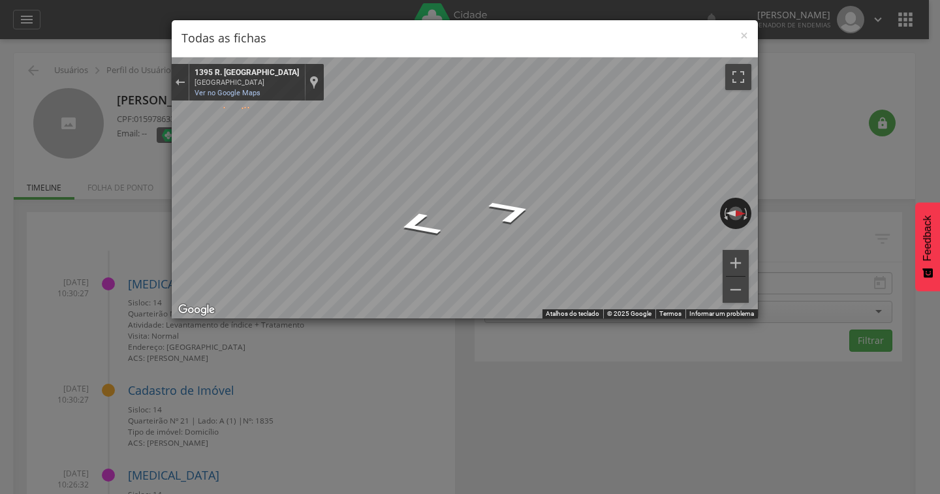
drag, startPoint x: 648, startPoint y: 33, endPoint x: 428, endPoint y: 15, distance: 220.6
click at [428, 15] on div "× Todas as fichas ← Mover para a esquerda → Mover para a direita ↑ Mover para c…" at bounding box center [470, 247] width 940 height 494
click at [743, 35] on span "×" at bounding box center [744, 35] width 8 height 18
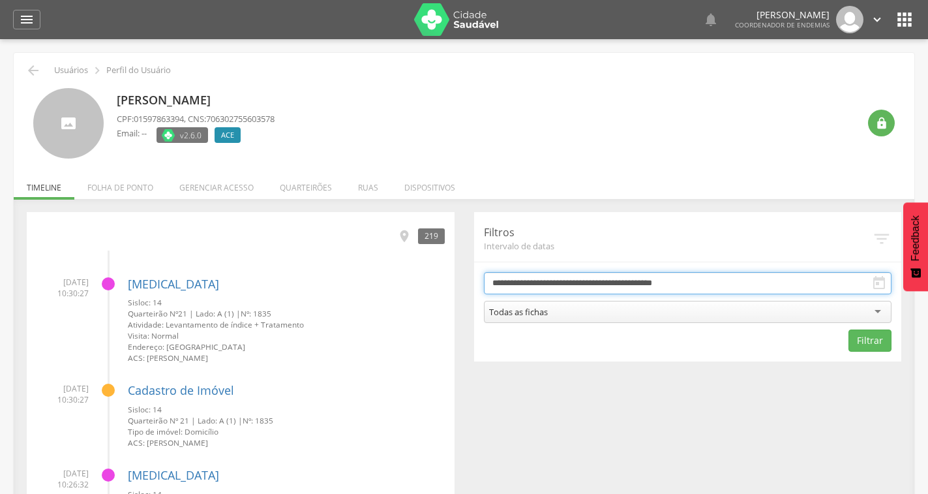
click at [613, 286] on input "**********" at bounding box center [688, 283] width 408 height 22
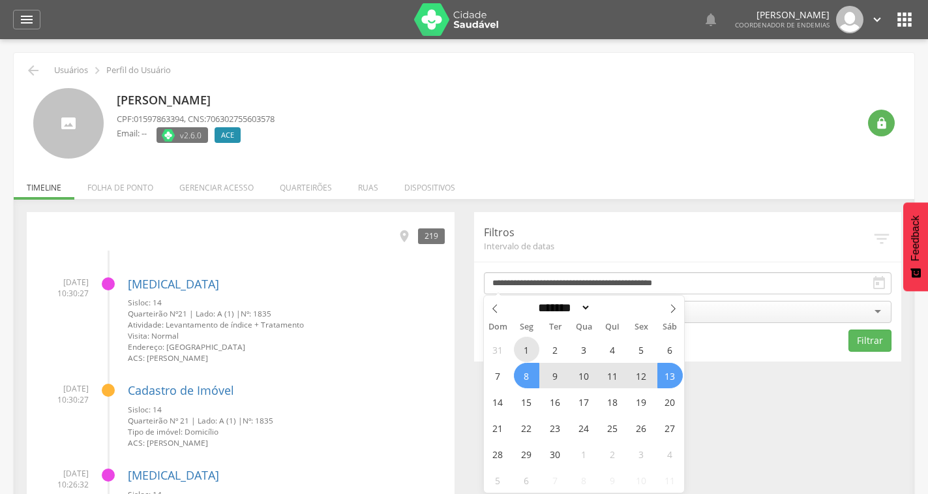
click at [518, 359] on span "1" at bounding box center [526, 349] width 25 height 25
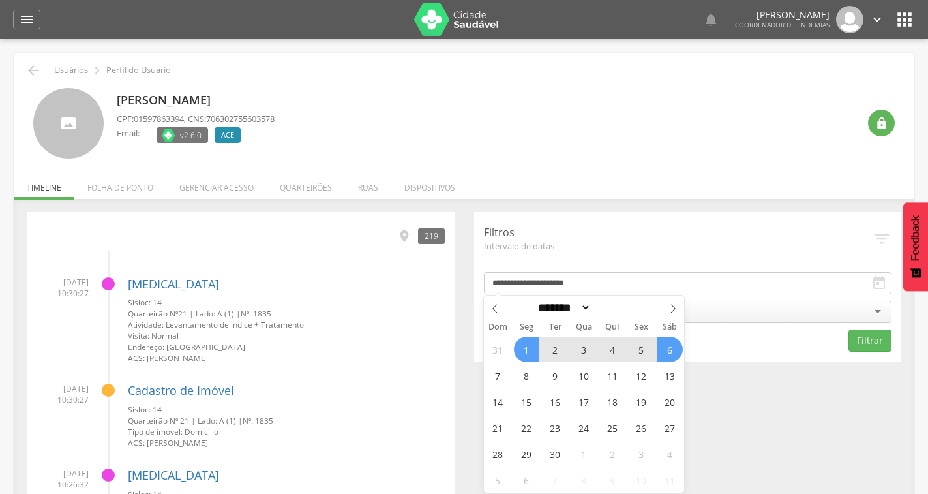
click at [665, 351] on span "6" at bounding box center [670, 349] width 25 height 25
type input "**********"
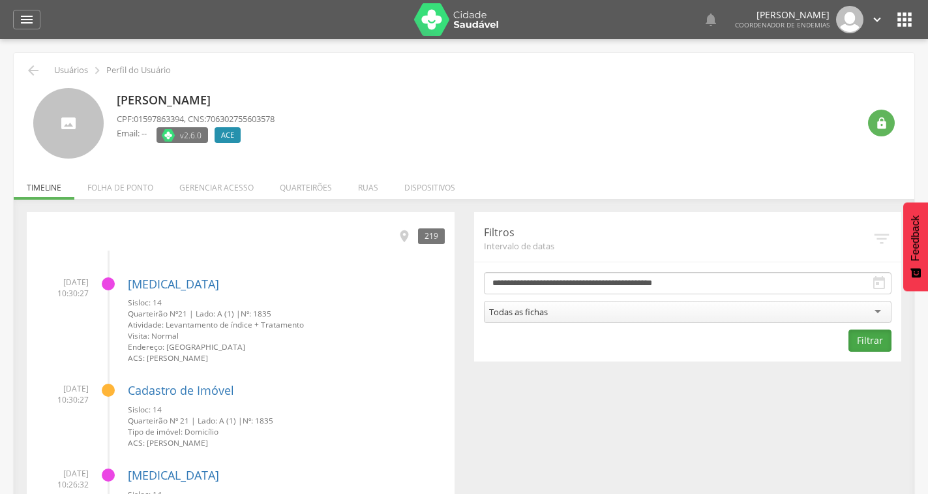
click at [878, 341] on button "Filtrar" at bounding box center [870, 340] width 43 height 22
click at [429, 235] on div "271" at bounding box center [431, 235] width 27 height 15
click at [401, 237] on icon "" at bounding box center [404, 236] width 14 height 14
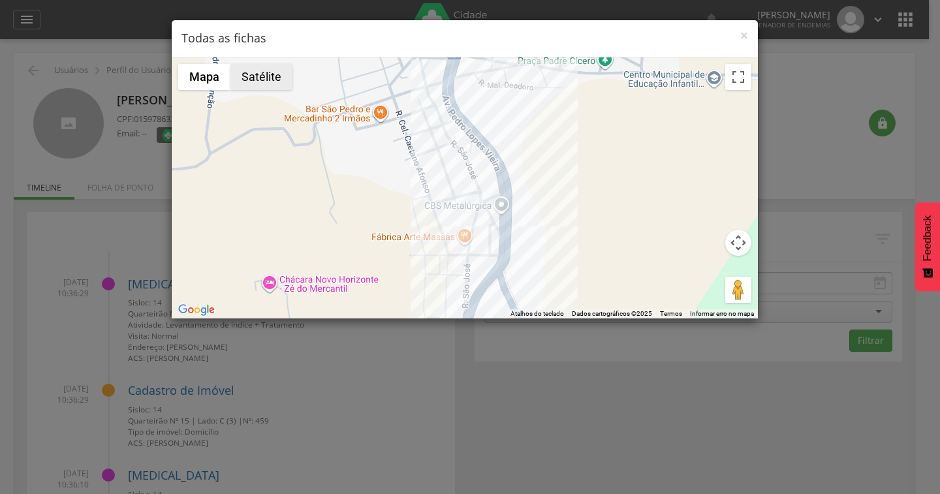
click at [266, 78] on button "Satélite" at bounding box center [261, 77] width 62 height 26
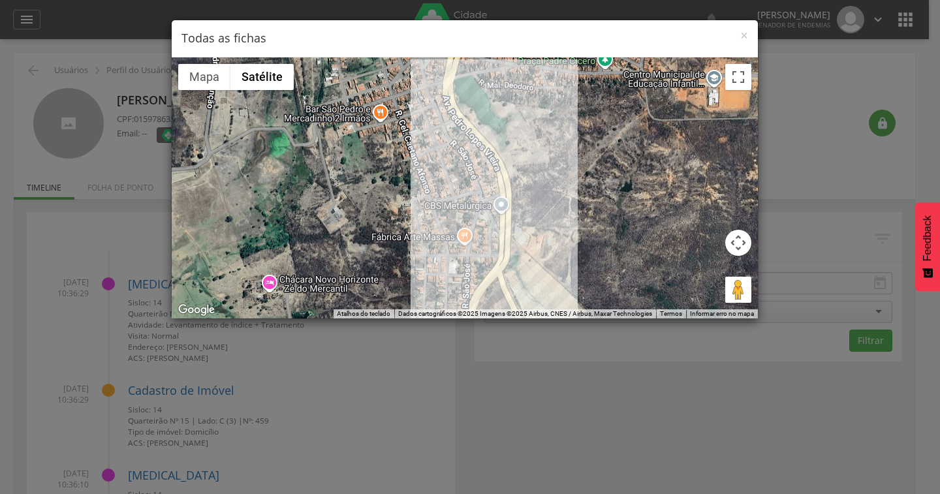
click at [724, 78] on div at bounding box center [465, 187] width 586 height 261
click at [737, 80] on button "Ativar a visualização em tela cheia" at bounding box center [738, 77] width 26 height 26
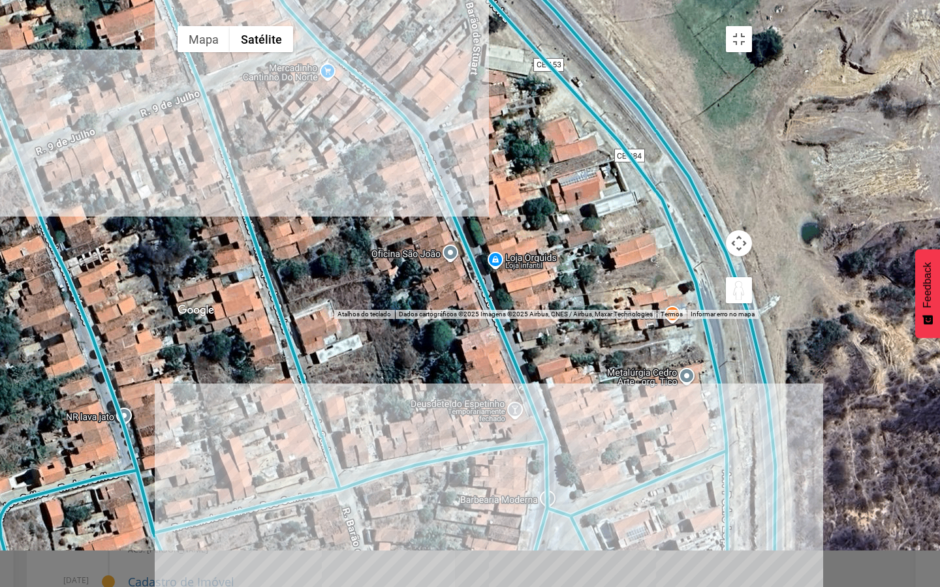
drag, startPoint x: 704, startPoint y: 442, endPoint x: 270, endPoint y: 89, distance: 559.3
click at [270, 89] on div "Pressione as teclas Alt + Enter para ativar o recurso de arrastar com o teclado…" at bounding box center [464, 169] width 587 height 299
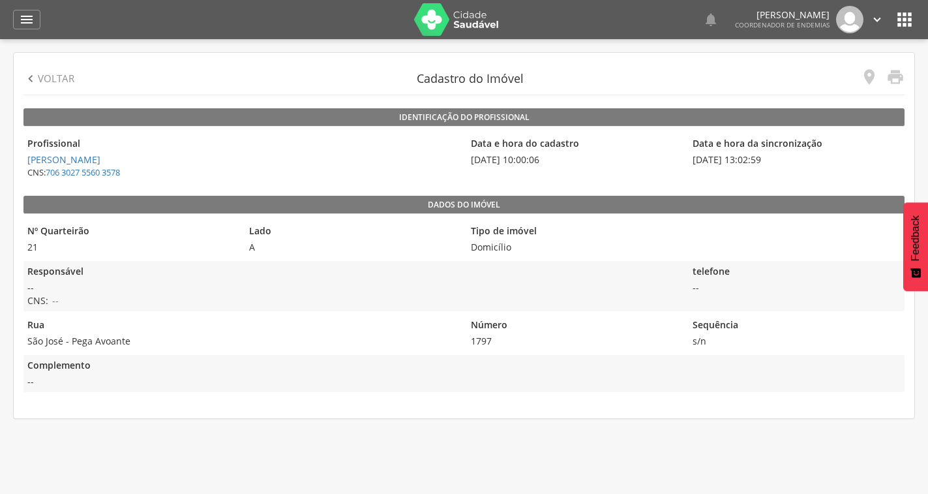
scroll to position [39, 0]
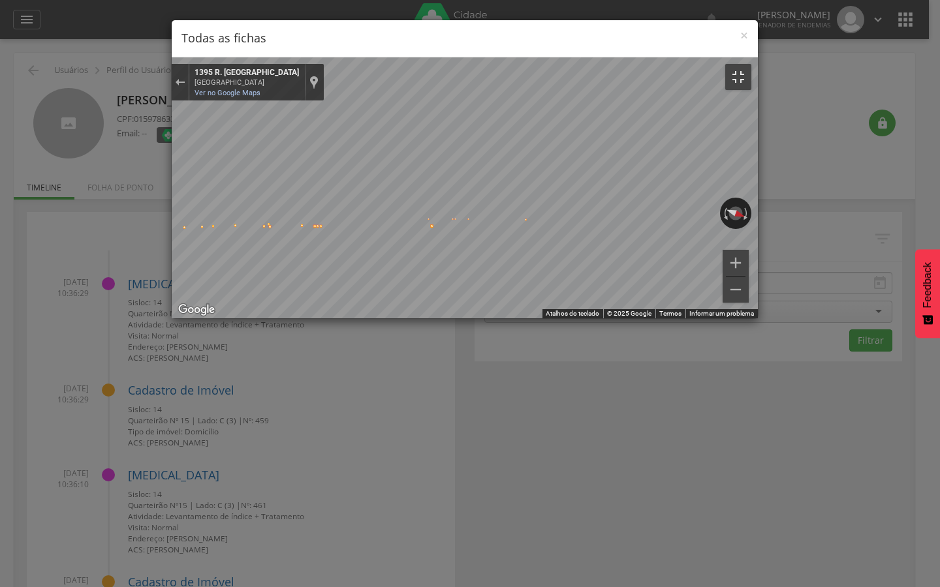
click at [751, 64] on button "Ativar a visualização em tela cheia" at bounding box center [738, 77] width 26 height 26
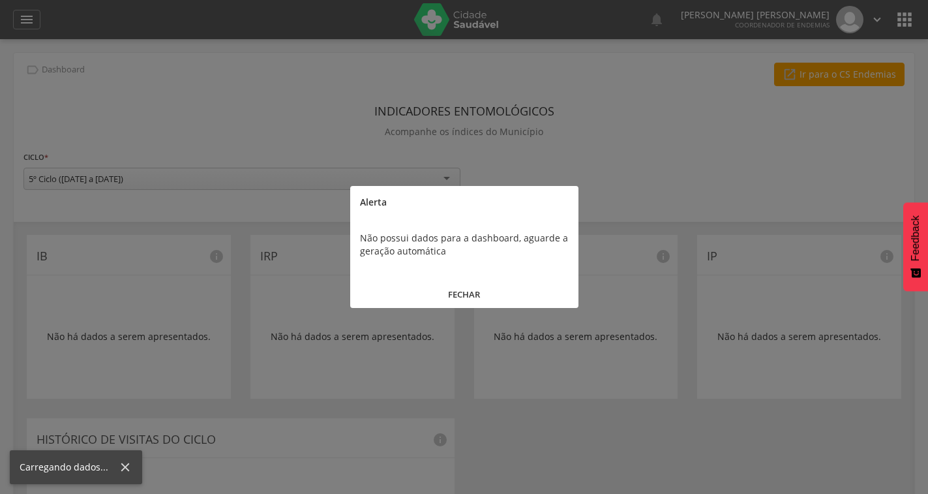
click at [471, 296] on button "FECHAR" at bounding box center [464, 295] width 228 height 28
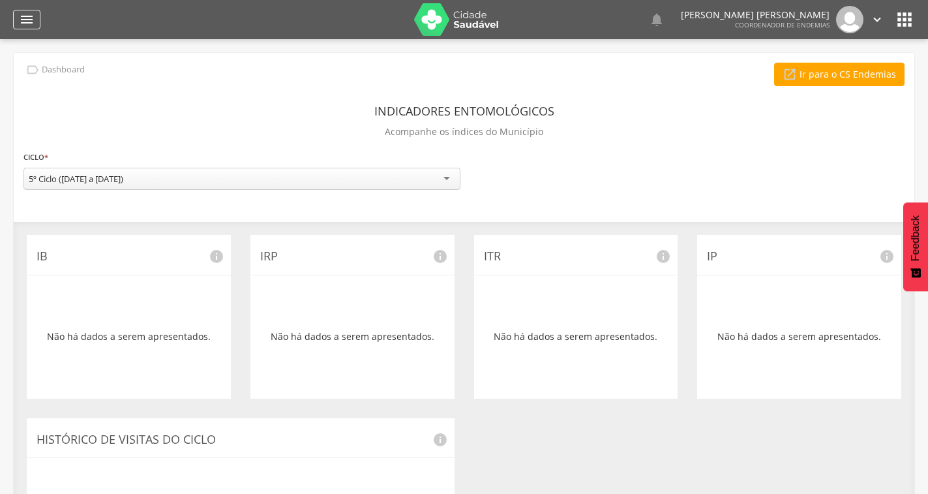
click at [31, 10] on div "" at bounding box center [26, 20] width 27 height 20
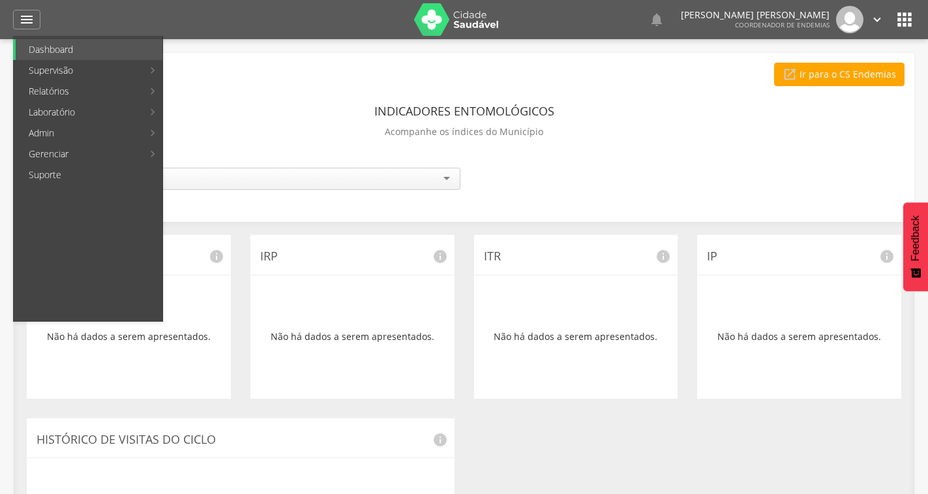
click at [189, 52] on link "Resumo do trabalho de campo" at bounding box center [254, 49] width 176 height 21
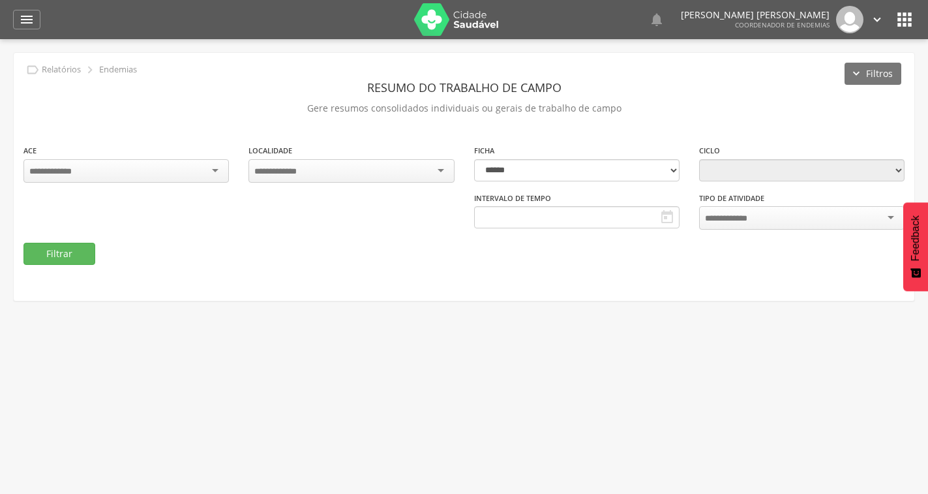
type input "**********"
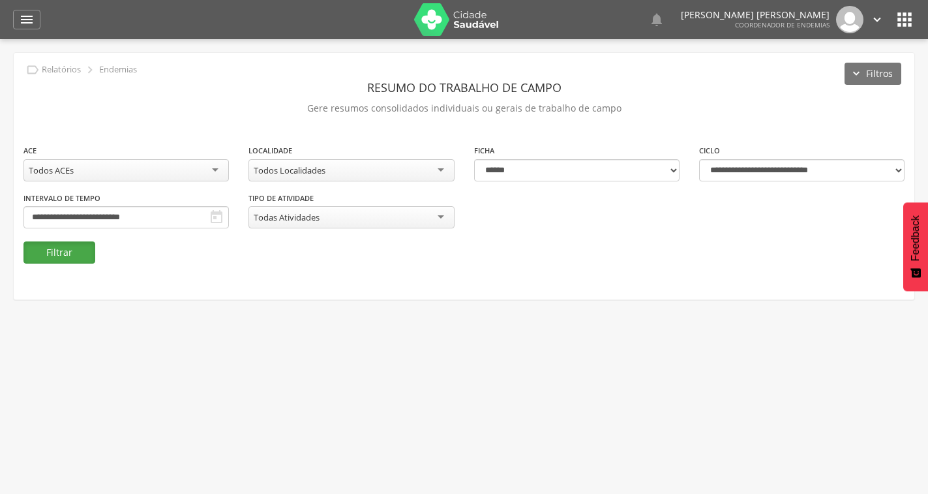
click at [82, 248] on button "Filtrar" at bounding box center [59, 252] width 72 height 22
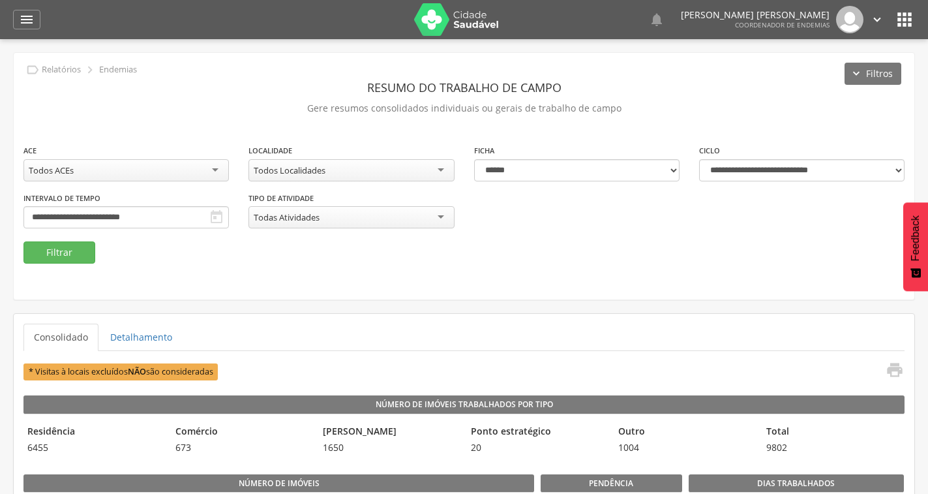
click at [215, 220] on icon "" at bounding box center [217, 217] width 16 height 16
click at [207, 213] on input "**********" at bounding box center [126, 217] width 206 height 22
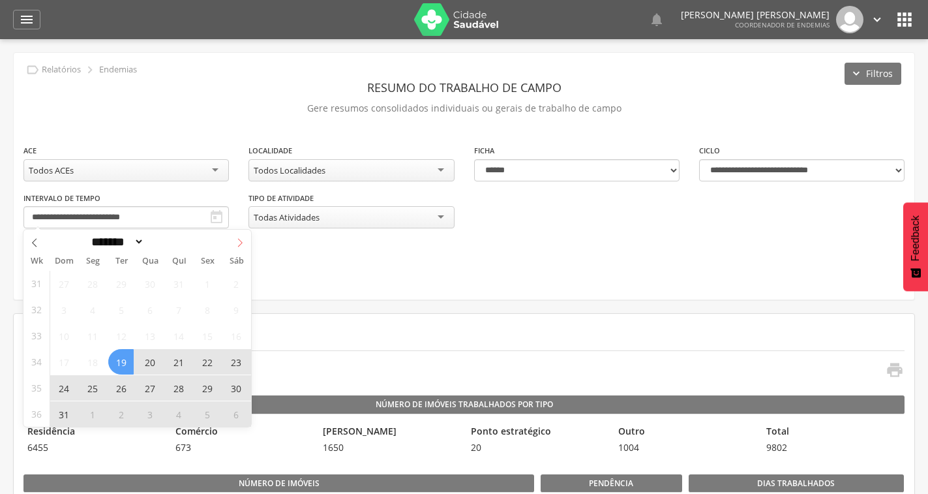
click at [236, 244] on icon at bounding box center [240, 242] width 9 height 9
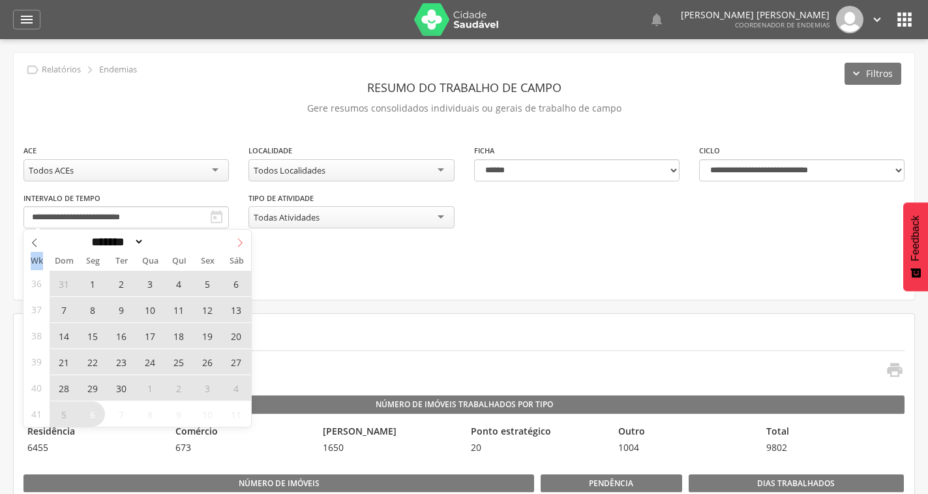
click at [236, 244] on icon at bounding box center [240, 242] width 9 height 9
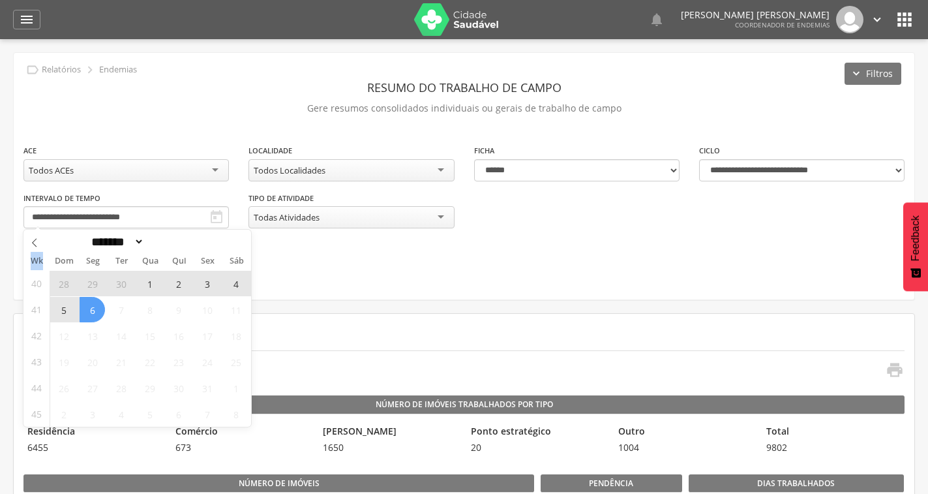
click at [236, 244] on div "******* ********* ***** ***** **** ***** ***** ****** ******** ******* ****" at bounding box center [137, 241] width 228 height 22
click at [27, 237] on span at bounding box center [34, 241] width 22 height 22
select select "*"
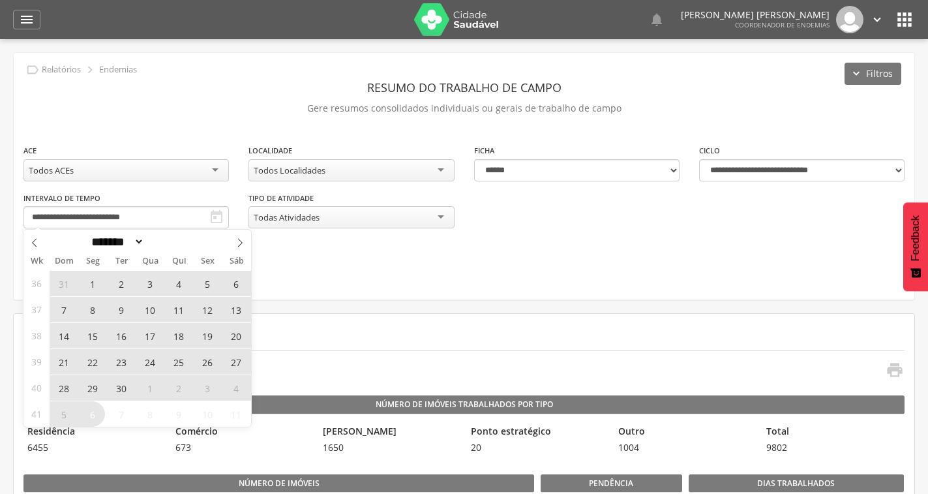
click at [85, 384] on span "29" at bounding box center [92, 387] width 25 height 25
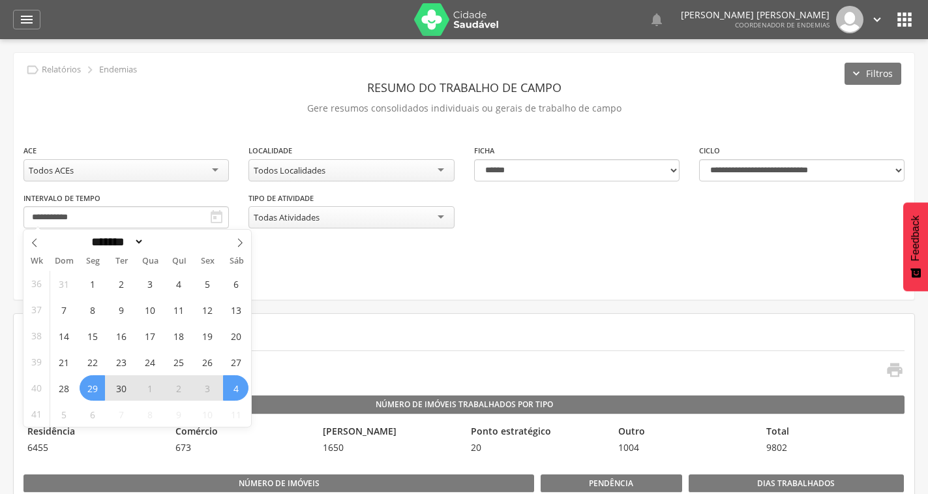
click at [237, 395] on span "4" at bounding box center [235, 387] width 25 height 25
type input "**********"
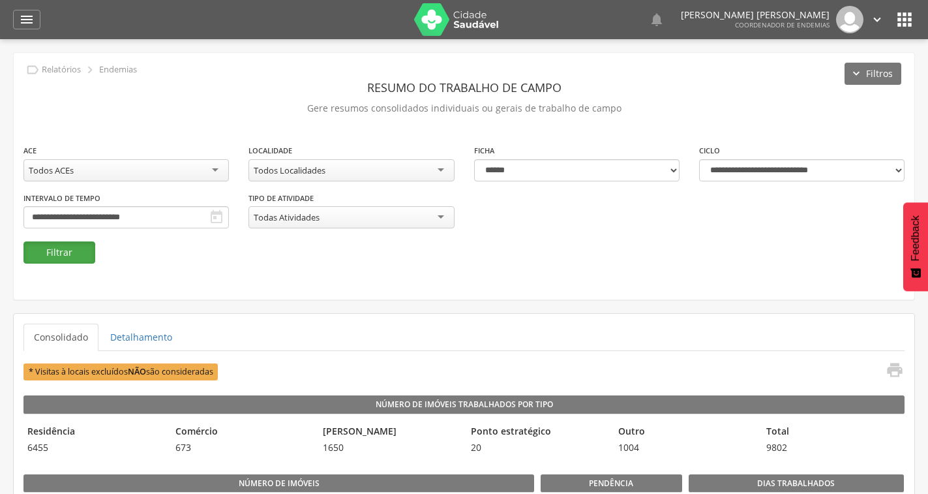
click at [64, 258] on button "Filtrar" at bounding box center [59, 252] width 72 height 22
click at [910, 18] on icon "" at bounding box center [904, 19] width 21 height 21
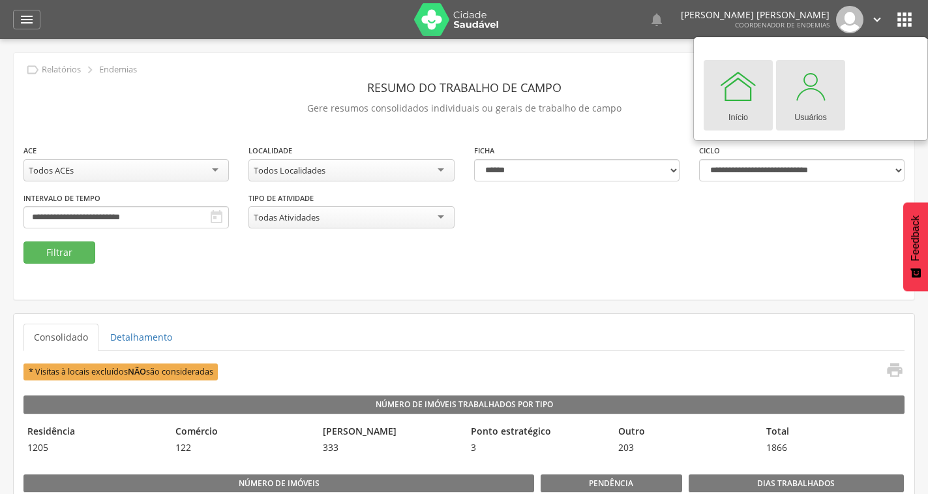
click at [818, 100] on div at bounding box center [810, 86] width 39 height 39
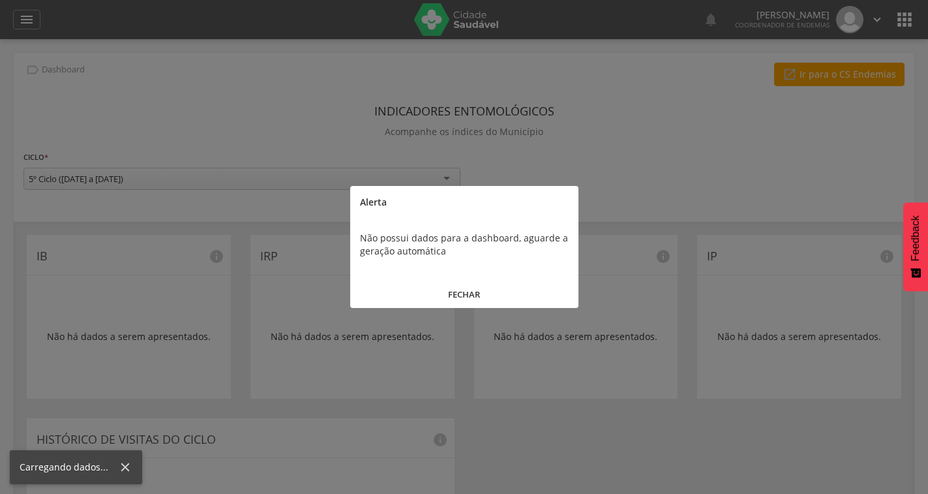
click at [461, 298] on button "FECHAR" at bounding box center [464, 295] width 228 height 28
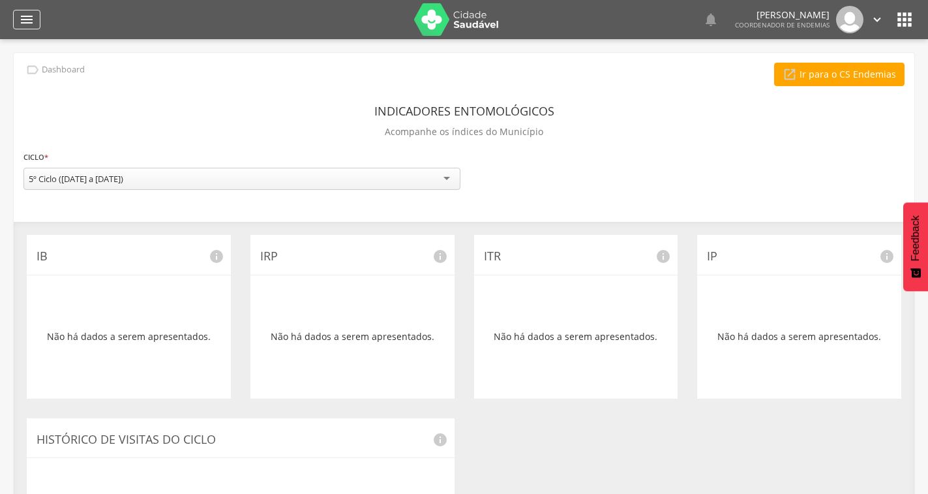
click at [23, 21] on icon "" at bounding box center [27, 20] width 16 height 16
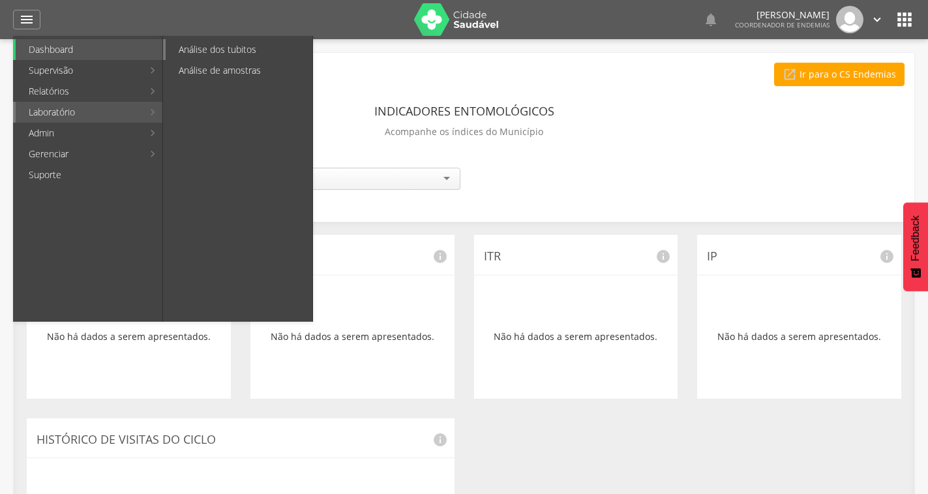
click at [243, 42] on link "Análise dos tubitos" at bounding box center [239, 49] width 147 height 21
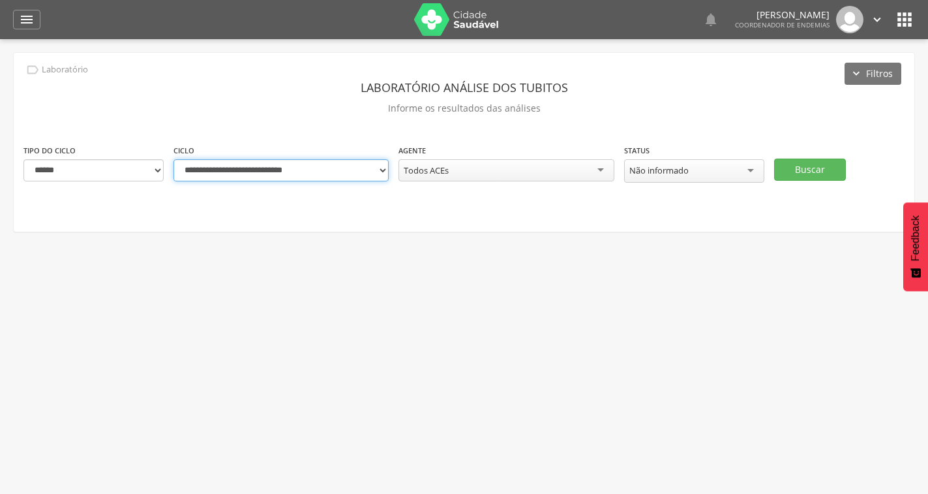
click at [350, 172] on select "**********" at bounding box center [281, 170] width 215 height 22
click at [330, 168] on select "**********" at bounding box center [281, 170] width 215 height 22
click at [808, 170] on button "Buscar" at bounding box center [810, 170] width 72 height 22
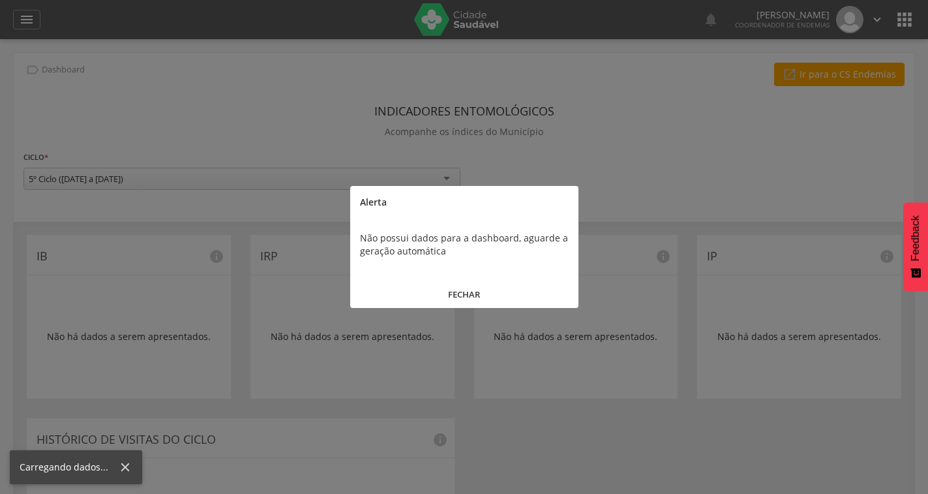
click at [462, 288] on button "FECHAR" at bounding box center [464, 295] width 228 height 28
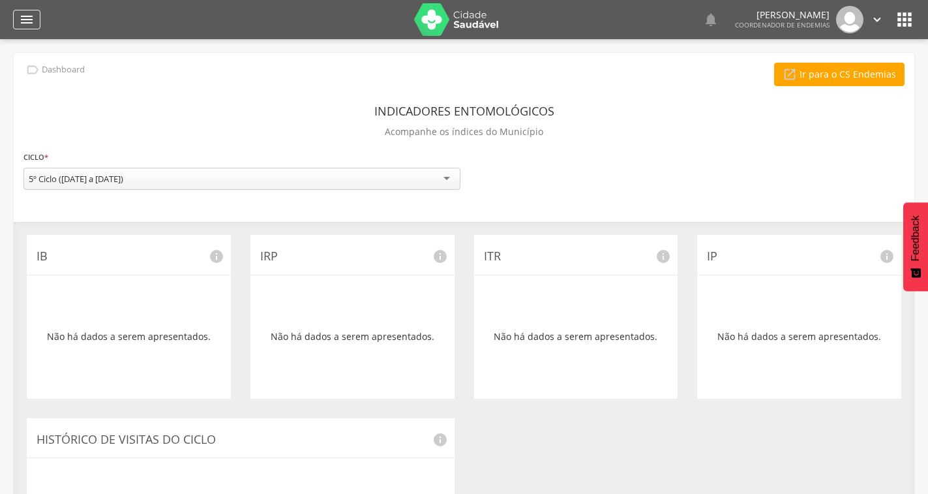
click at [23, 26] on icon "" at bounding box center [27, 20] width 16 height 16
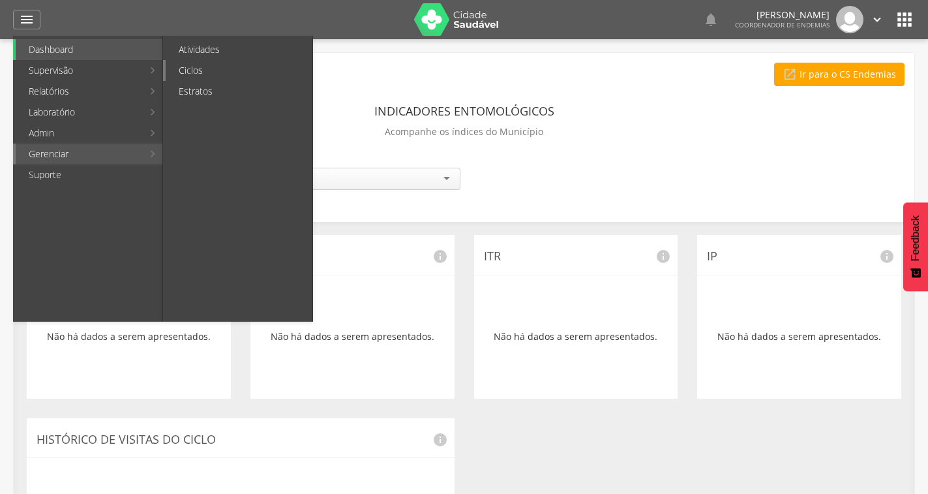
click at [194, 75] on link "Ciclos" at bounding box center [239, 70] width 147 height 21
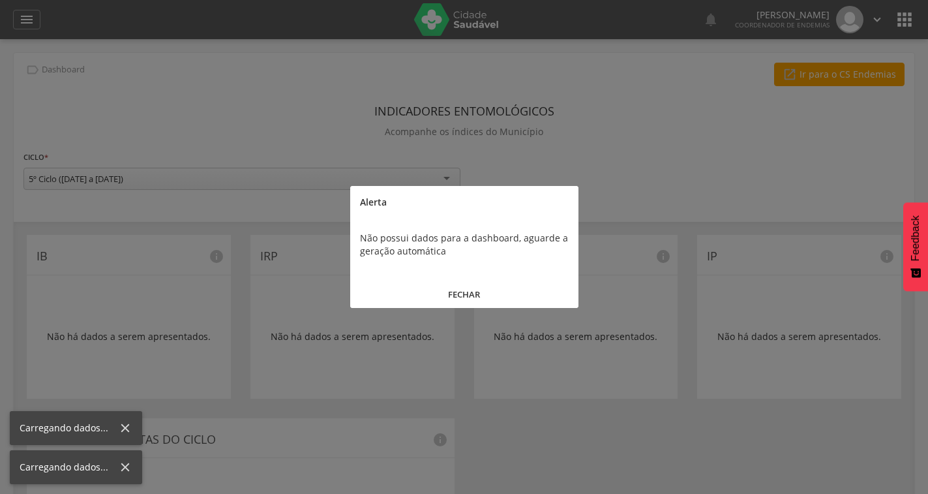
click at [461, 296] on button "FECHAR" at bounding box center [464, 295] width 228 height 28
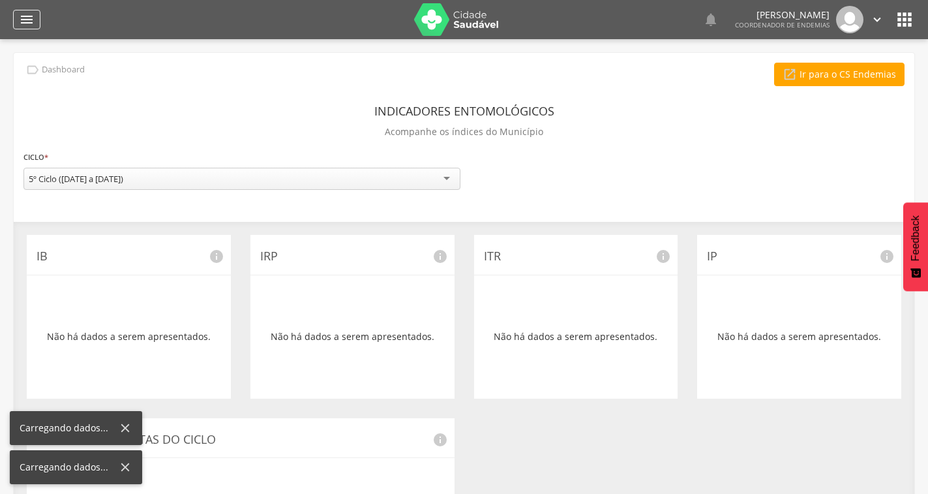
click at [35, 20] on div "" at bounding box center [26, 20] width 27 height 20
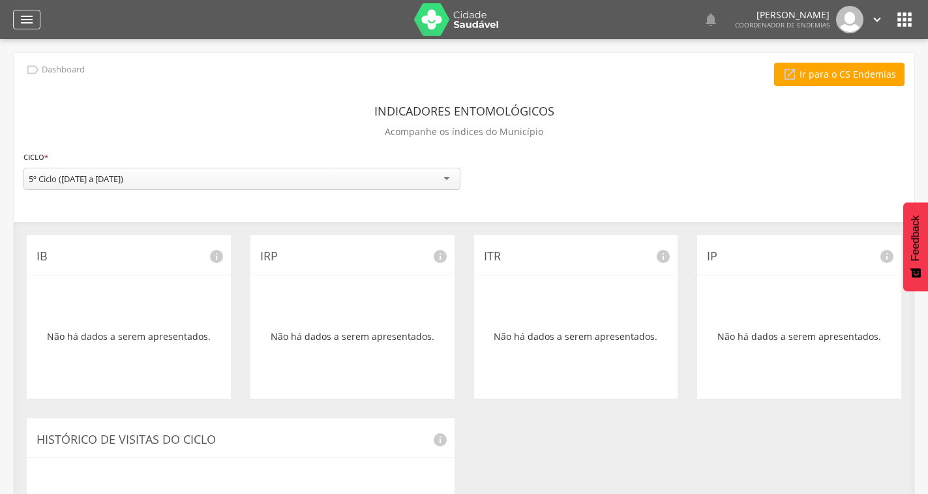
click at [28, 22] on icon "" at bounding box center [27, 20] width 16 height 16
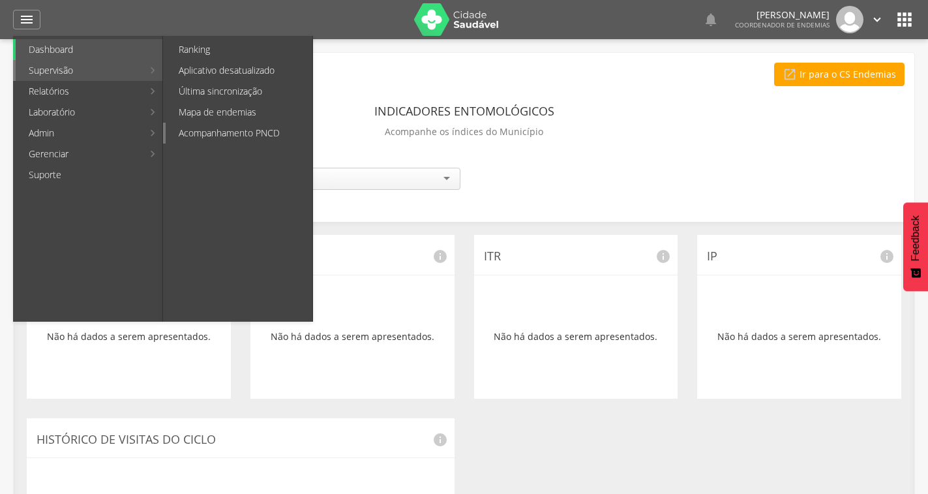
click at [229, 127] on link "Acompanhamento PNCD" at bounding box center [239, 133] width 147 height 21
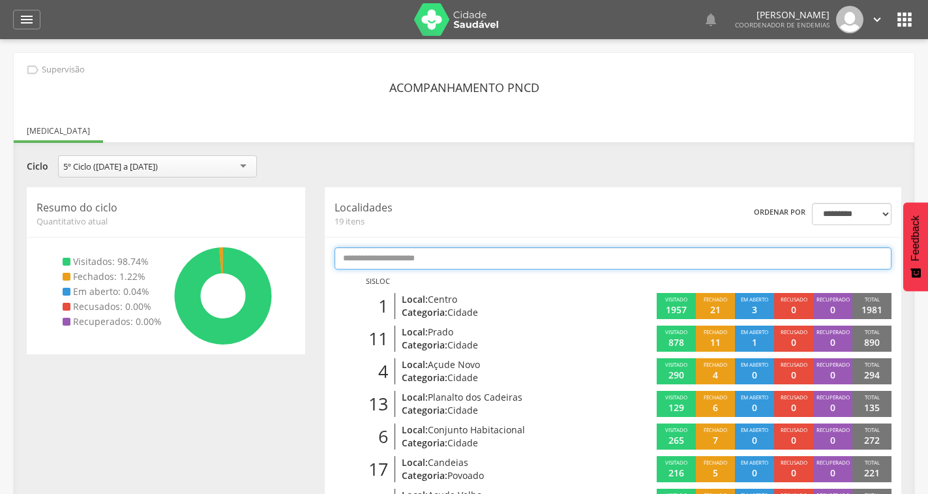
click at [579, 249] on input "text" at bounding box center [613, 258] width 557 height 22
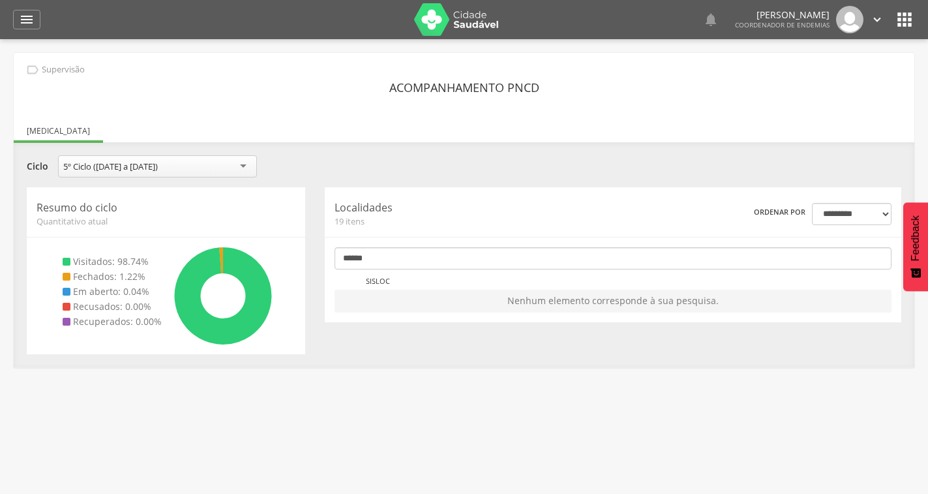
click at [233, 170] on div "5º Ciclo ([DATE] a [DATE])" at bounding box center [157, 166] width 199 height 22
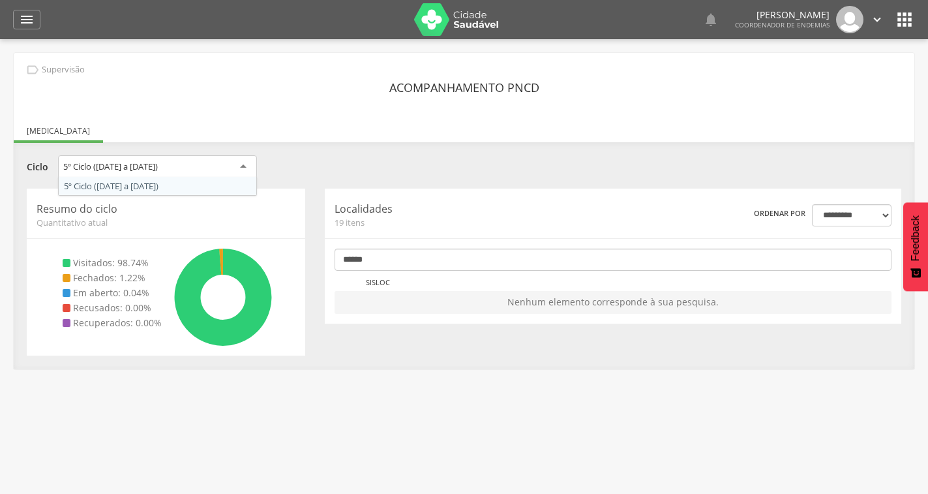
click at [184, 187] on div "**********" at bounding box center [464, 171] width 894 height 33
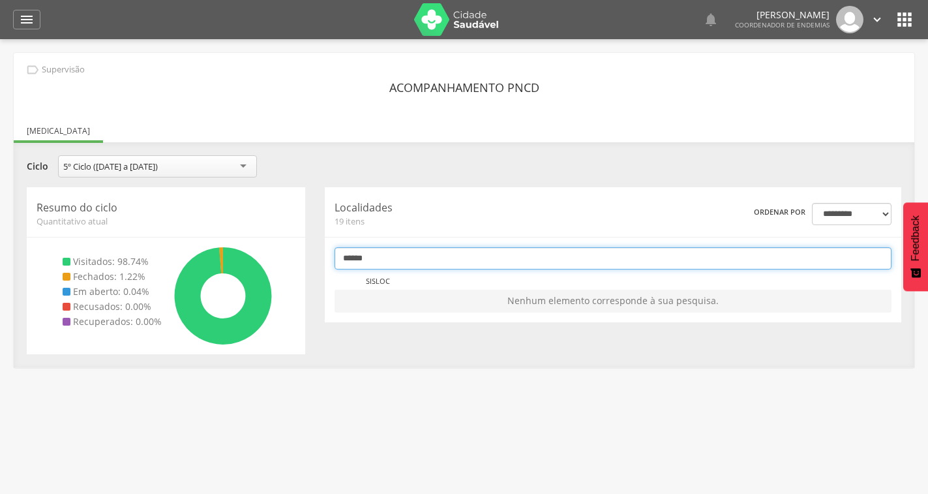
click at [394, 252] on input "******" at bounding box center [613, 258] width 557 height 22
type input "*"
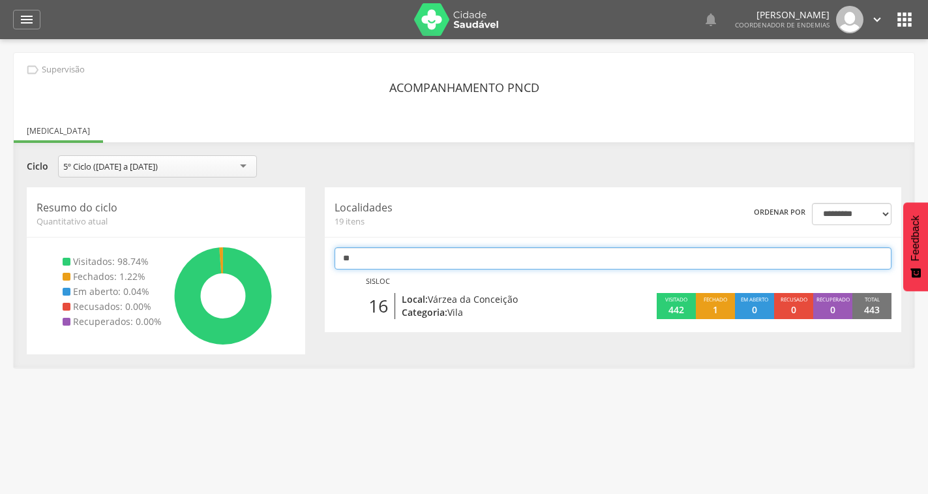
type input "**"
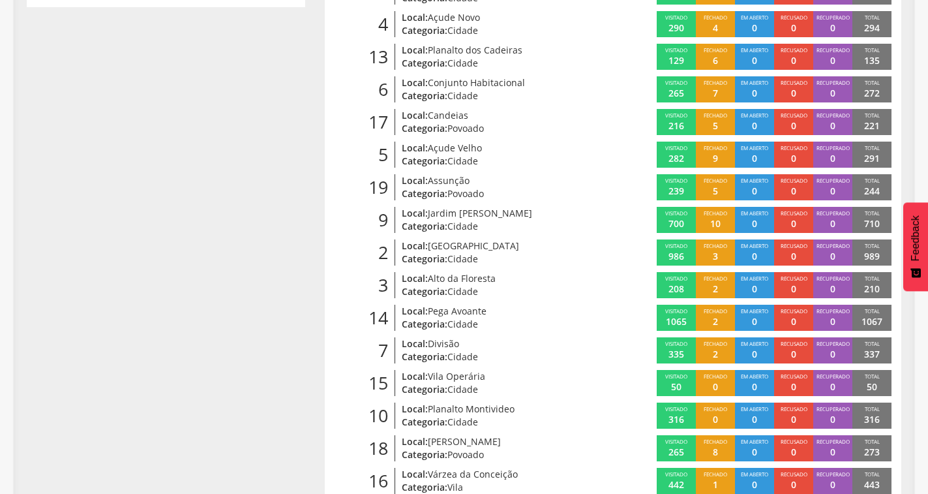
scroll to position [439, 0]
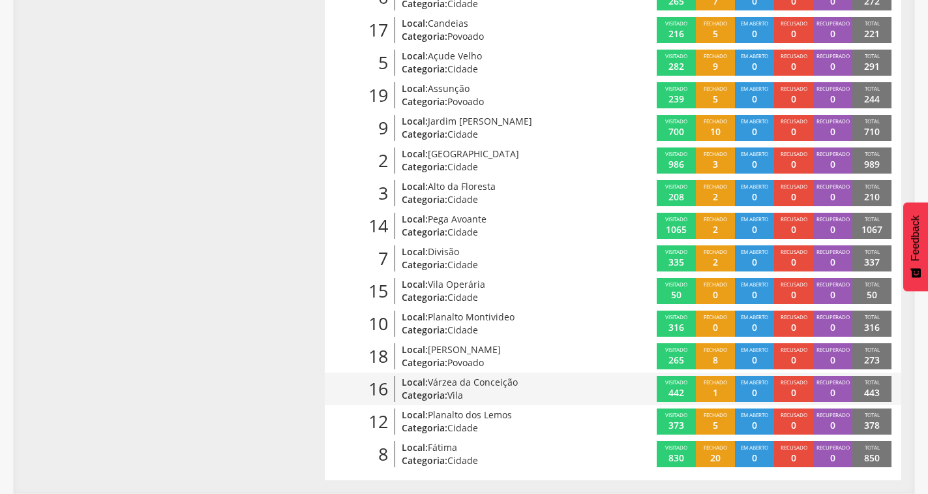
click at [465, 386] on span "Várzea da Conceição" at bounding box center [473, 382] width 90 height 12
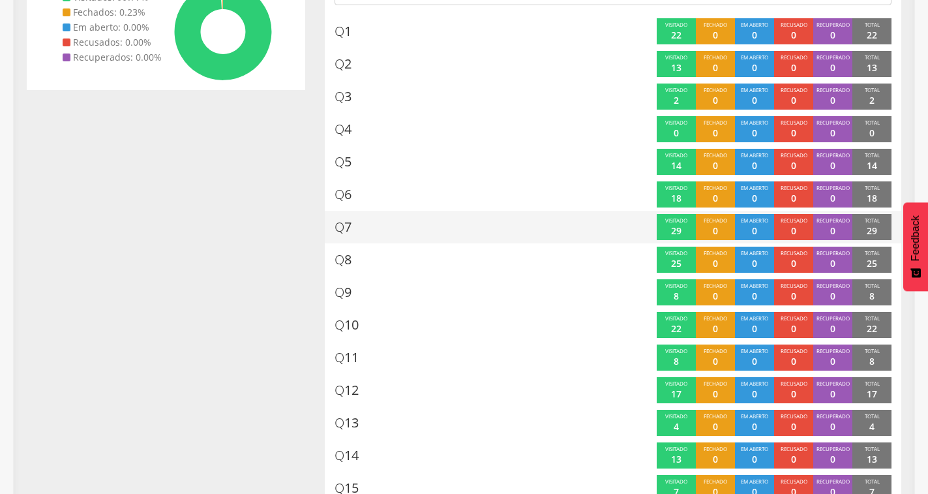
scroll to position [219, 0]
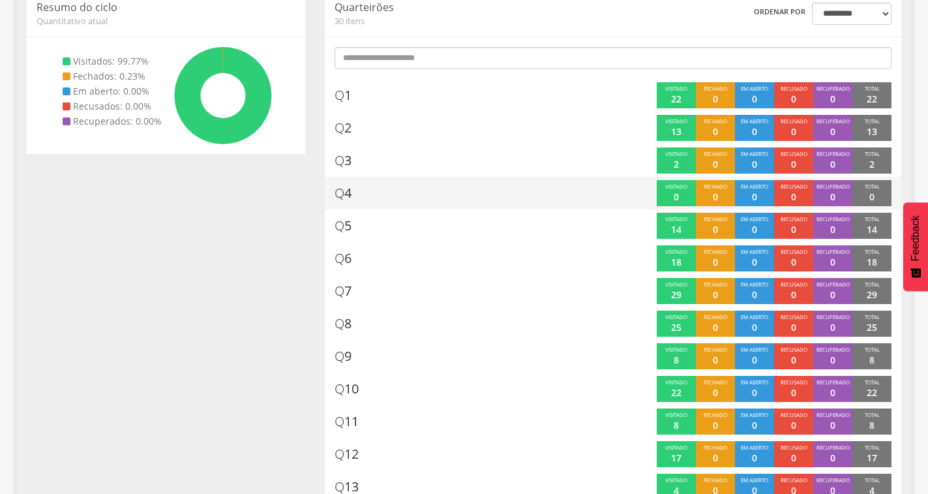
click at [675, 199] on p "0" at bounding box center [676, 197] width 5 height 13
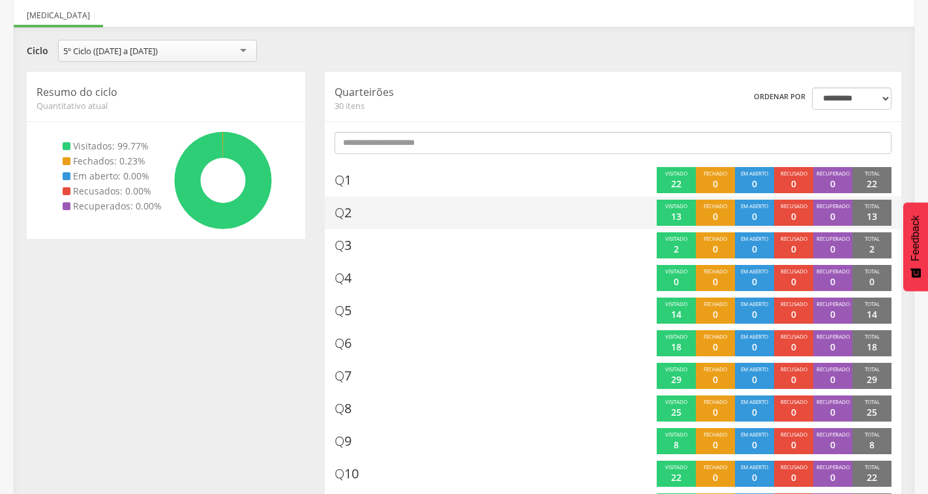
scroll to position [0, 0]
